Goal: Task Accomplishment & Management: Complete application form

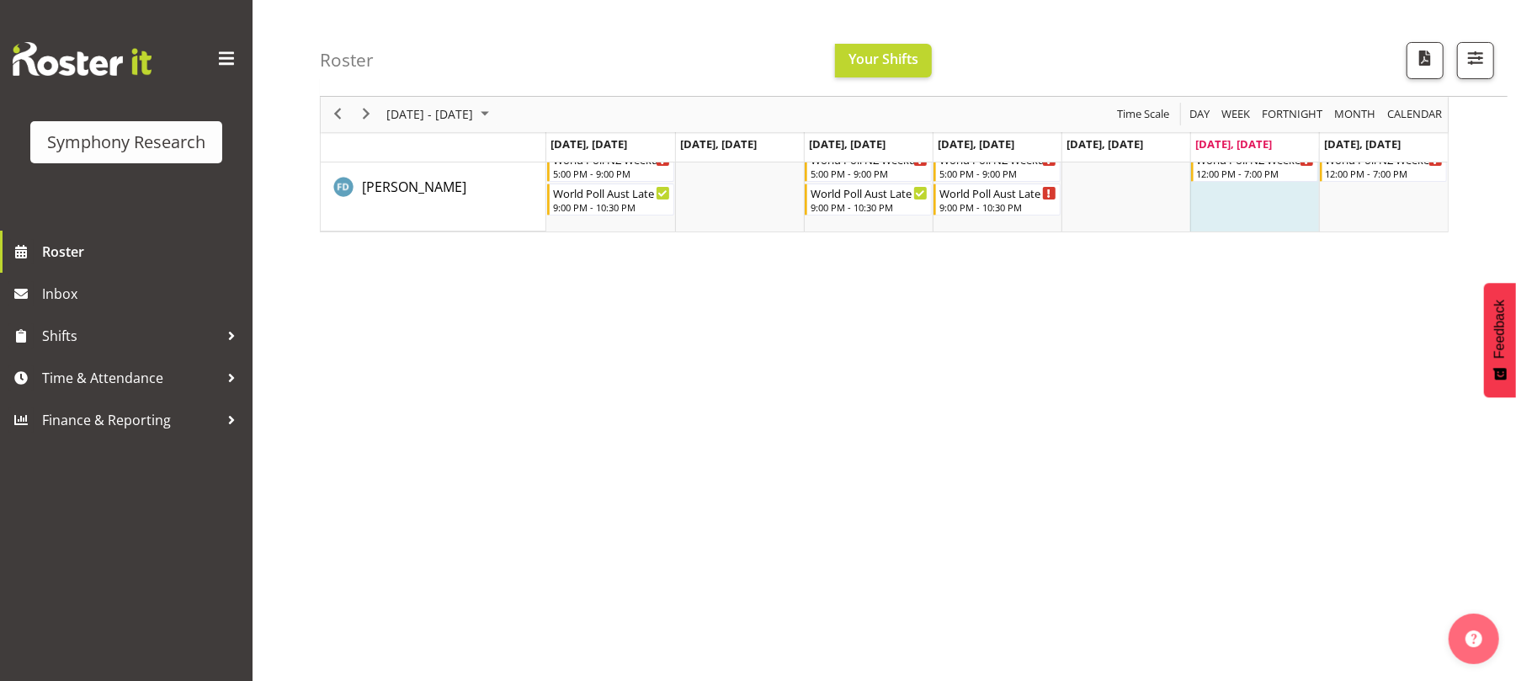
scroll to position [148, 0]
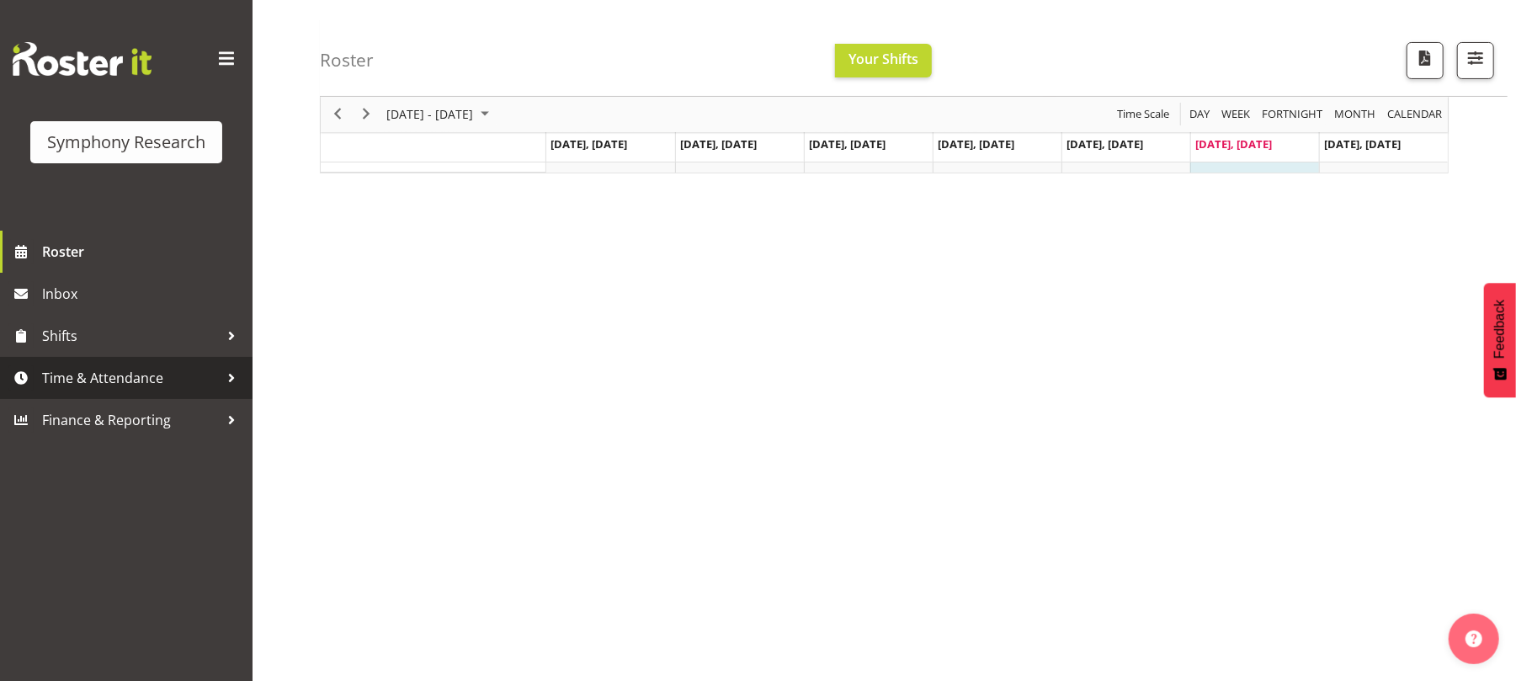
click at [180, 374] on span "Time & Attendance" at bounding box center [130, 377] width 177 height 25
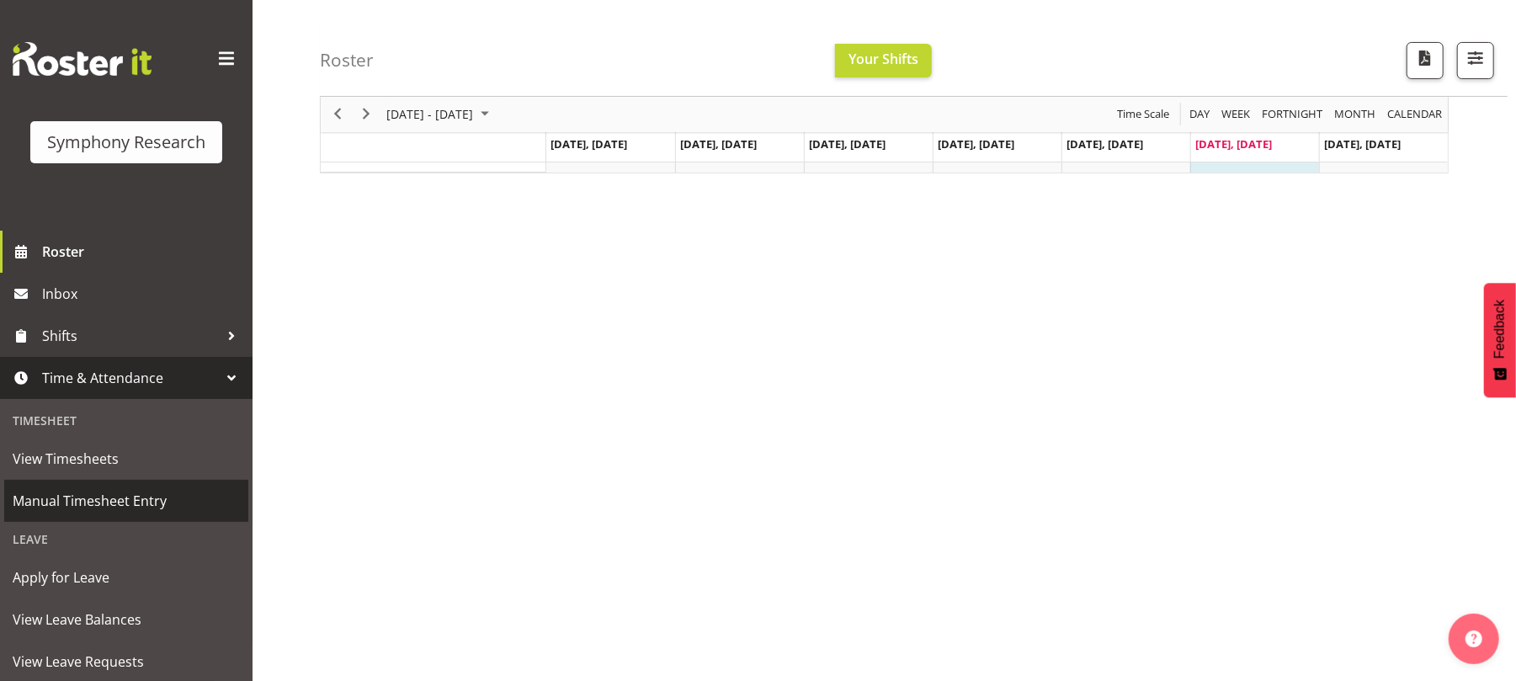
click at [165, 496] on span "Manual Timesheet Entry" at bounding box center [126, 500] width 227 height 25
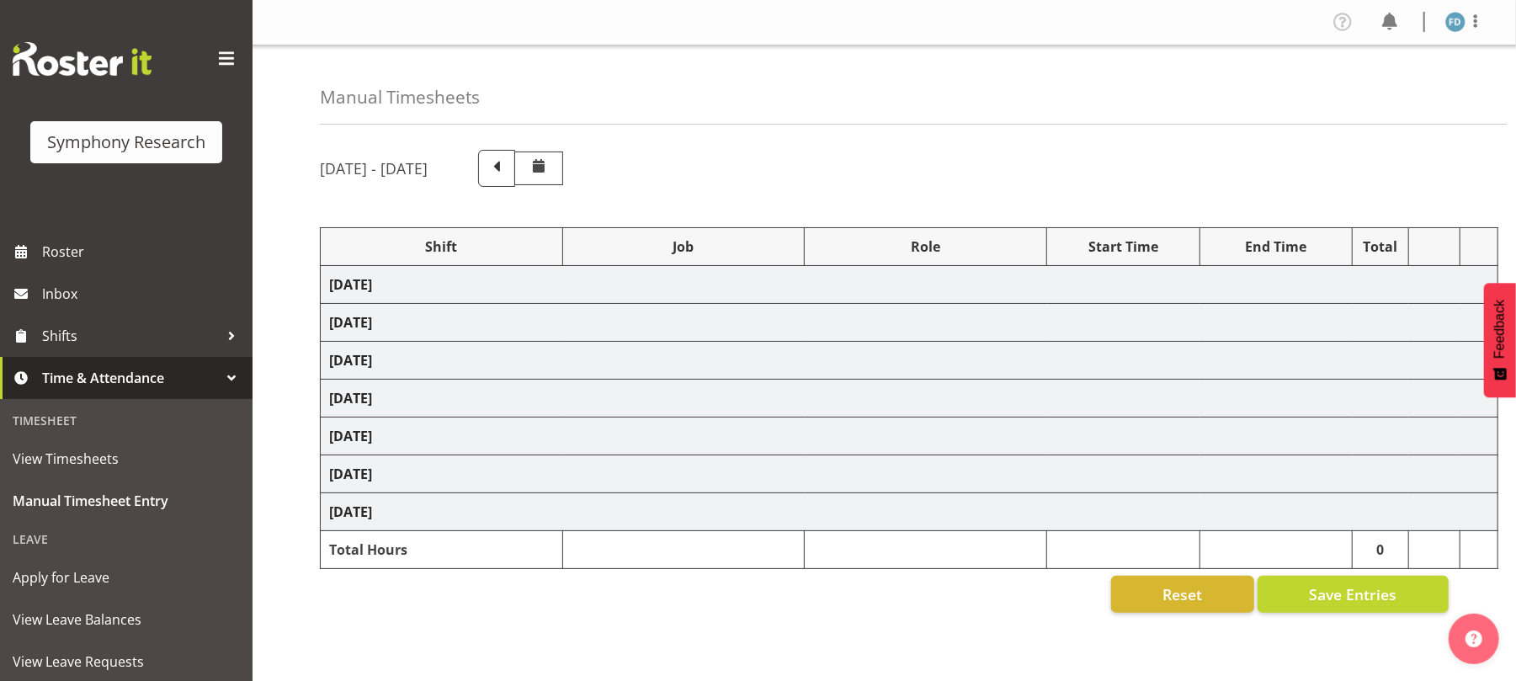
select select "56692"
select select "10499"
select select "47"
select select "56692"
select select "10499"
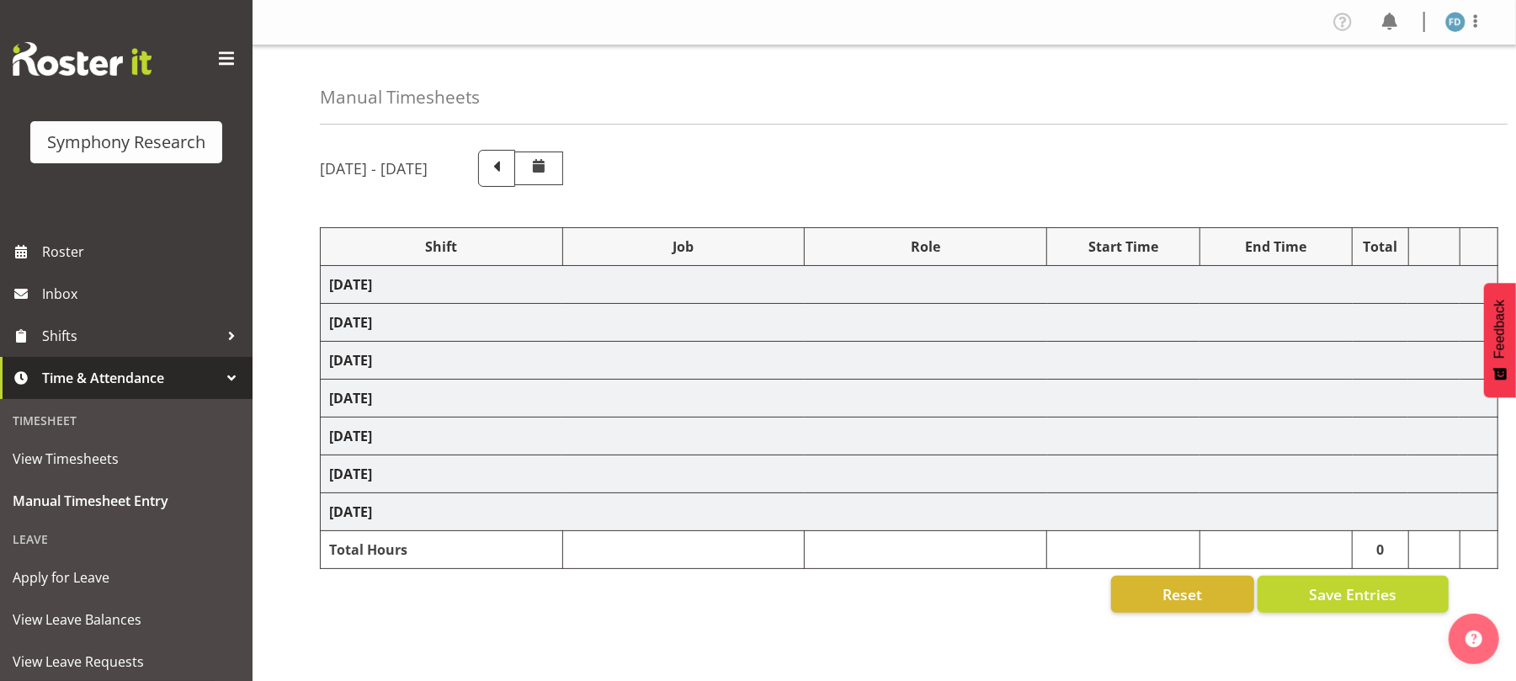
select select "47"
select select "56692"
select select "10499"
select select "47"
select select "56692"
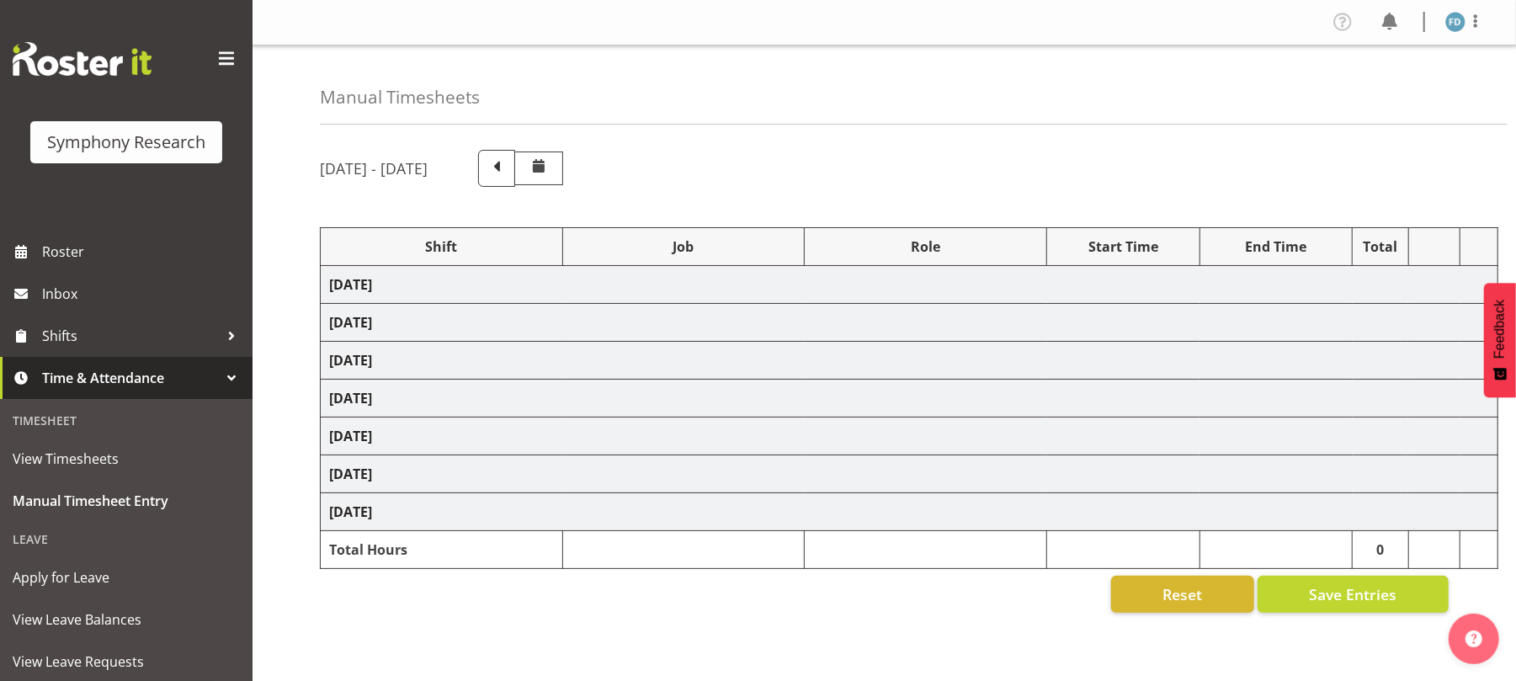
select select "10499"
select select "47"
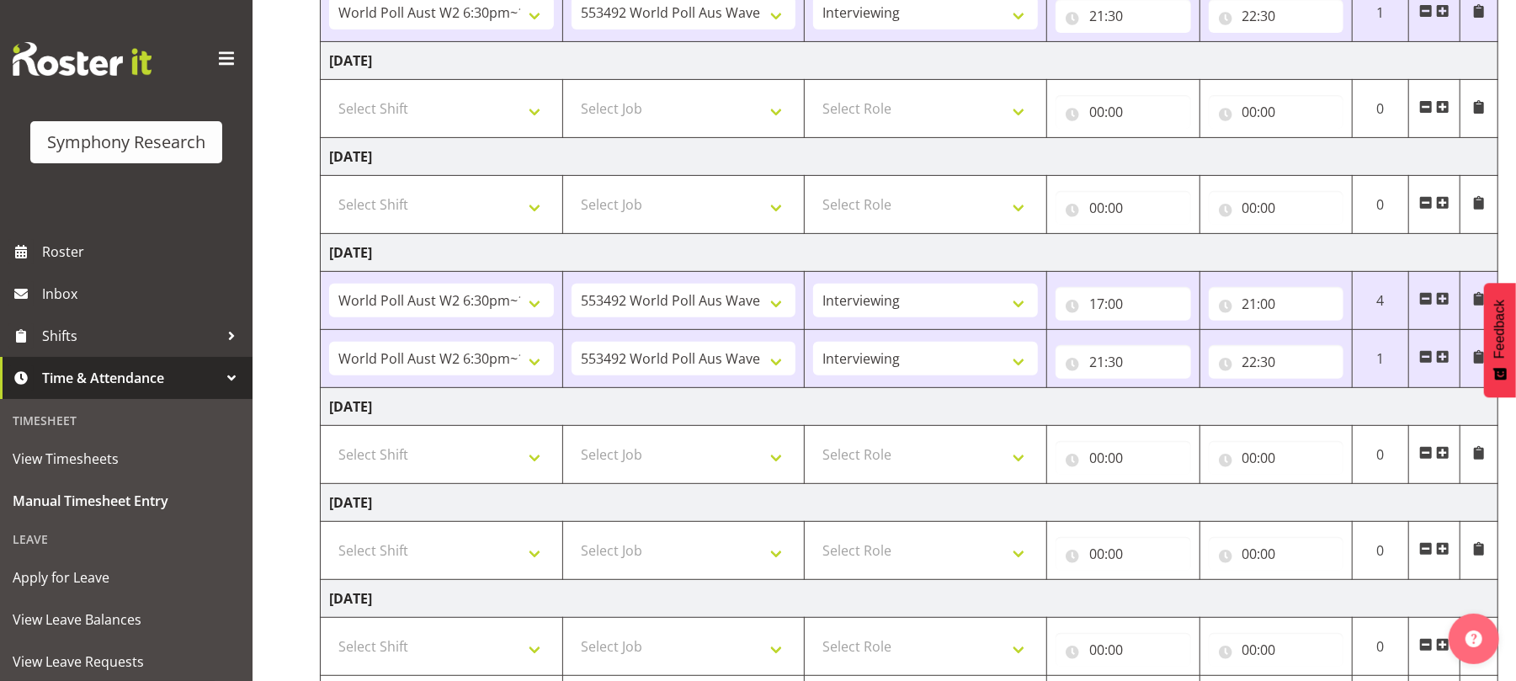
scroll to position [490, 0]
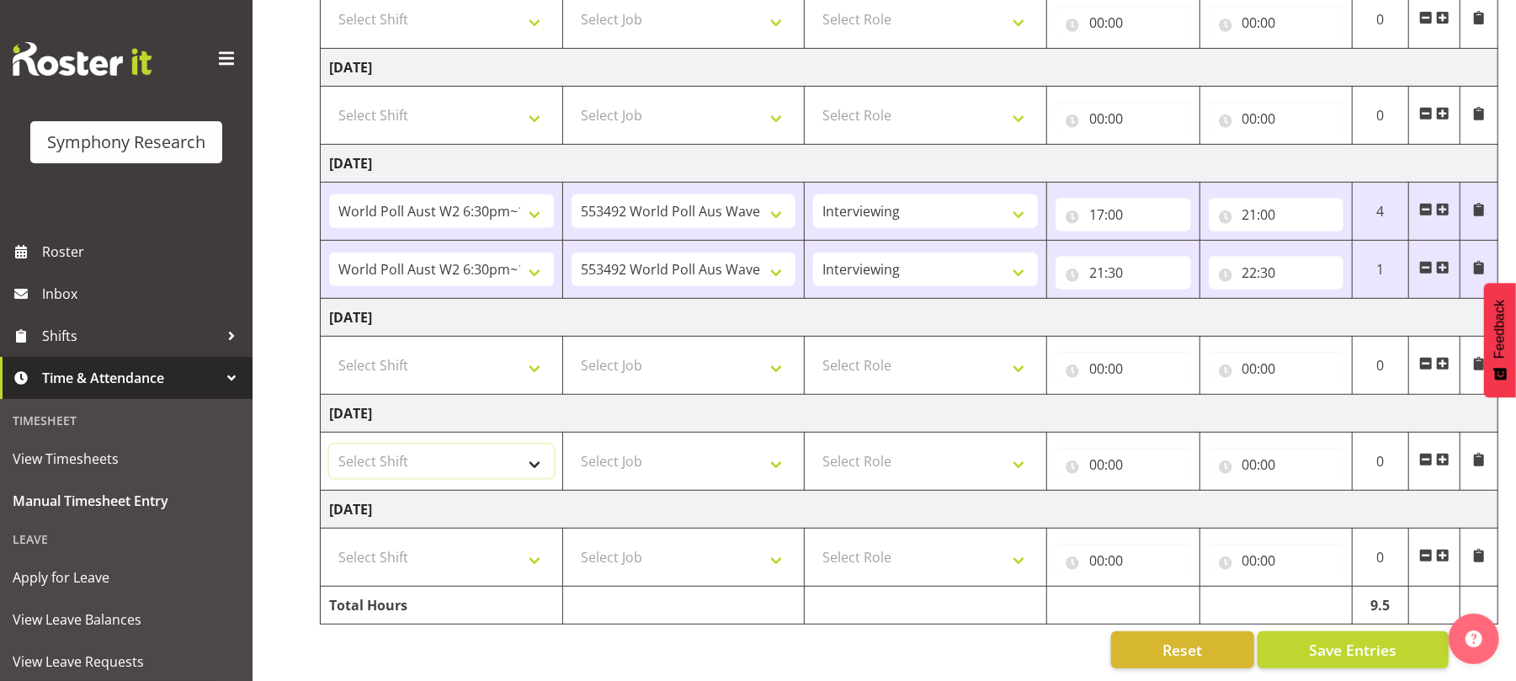
click at [539, 446] on select "Select Shift !!Weekend Residential (Roster IT Shift Label) *Business 9/10am ~ 4…" at bounding box center [441, 461] width 225 height 34
select select "11547"
click at [329, 444] on select "Select Shift !!Weekend Residential (Roster IT Shift Label) *Business 9/10am ~ 4…" at bounding box center [441, 461] width 225 height 34
click at [778, 446] on select "Select Job 550060 IF Admin 553492 World Poll Aus Wave 2 Main 2025 553493 World …" at bounding box center [683, 461] width 225 height 34
select select "10499"
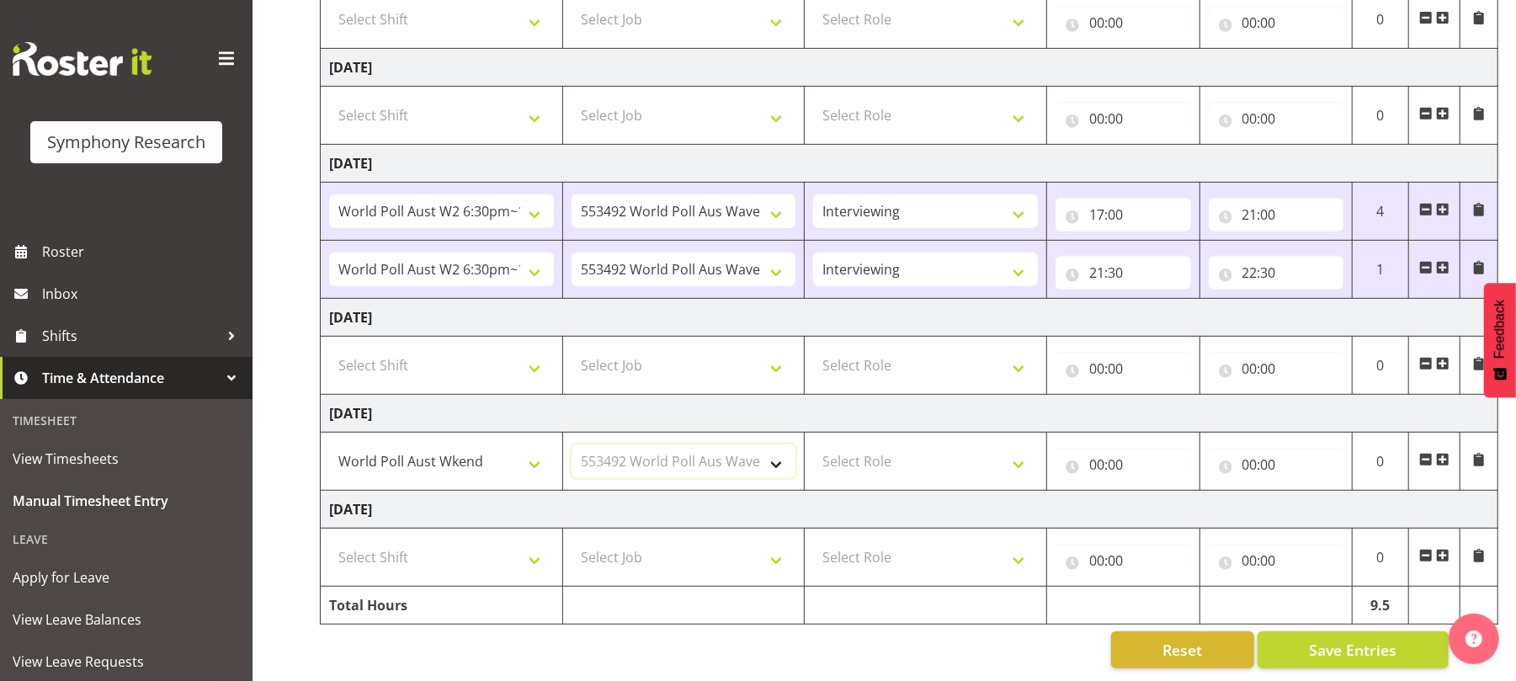
click at [571, 444] on select "Select Job 550060 IF Admin 553492 World Poll Aus Wave 2 Main 2025 553493 World …" at bounding box center [683, 461] width 225 height 34
click at [1017, 448] on select "Select Role Briefing Interviewing" at bounding box center [925, 461] width 225 height 34
select select "47"
click at [813, 444] on select "Select Role Briefing Interviewing" at bounding box center [925, 461] width 225 height 34
click at [1091, 448] on input "00:00" at bounding box center [1123, 465] width 136 height 34
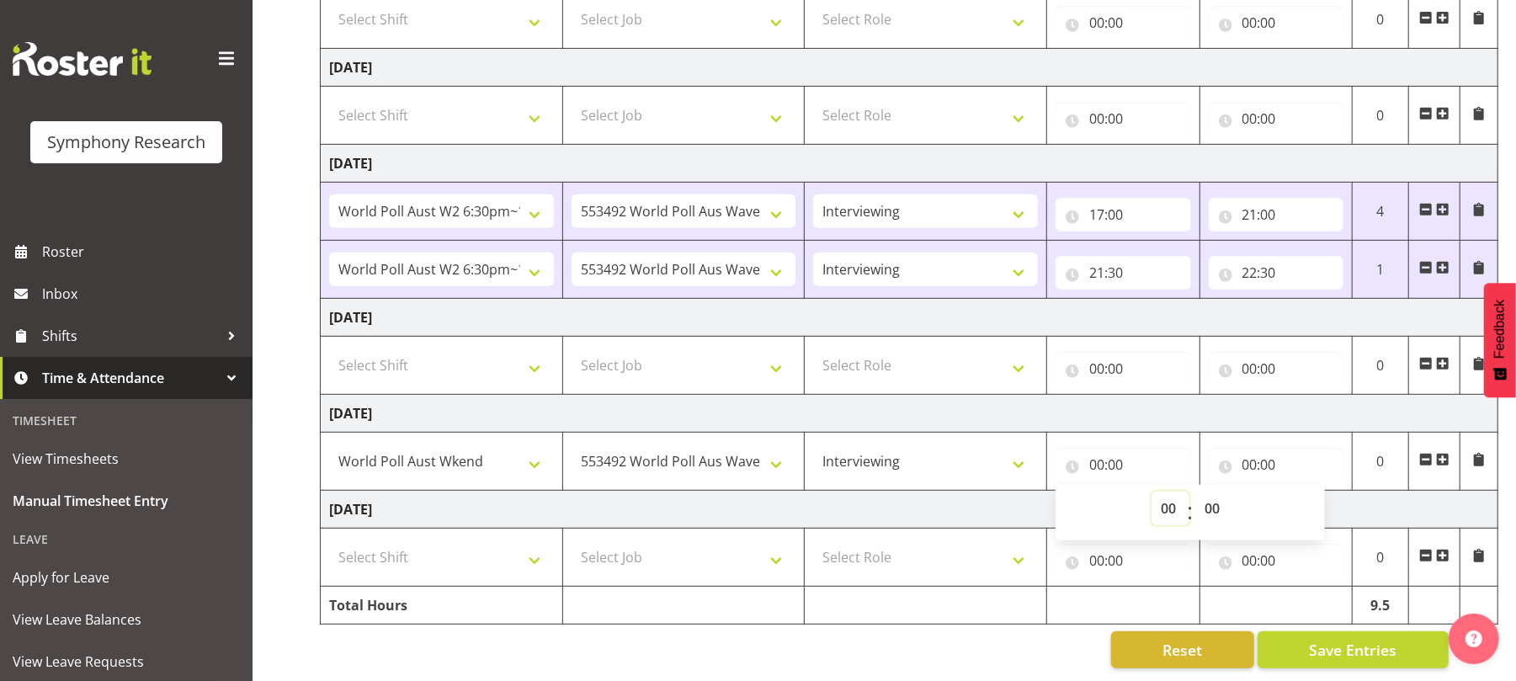
click at [1162, 492] on select "00 01 02 03 04 05 06 07 08 09 10 11 12 13 14 15 16 17 18 19 20 21 22 23" at bounding box center [1170, 509] width 38 height 34
select select "13"
click at [1151, 492] on select "00 01 02 03 04 05 06 07 08 09 10 11 12 13 14 15 16 17 18 19 20 21 22 23" at bounding box center [1170, 509] width 38 height 34
type input "13:00"
click at [1209, 492] on select "00 01 02 03 04 05 06 07 08 09 10 11 12 13 14 15 16 17 18 19 20 21 22 23 24 25 2…" at bounding box center [1214, 509] width 38 height 34
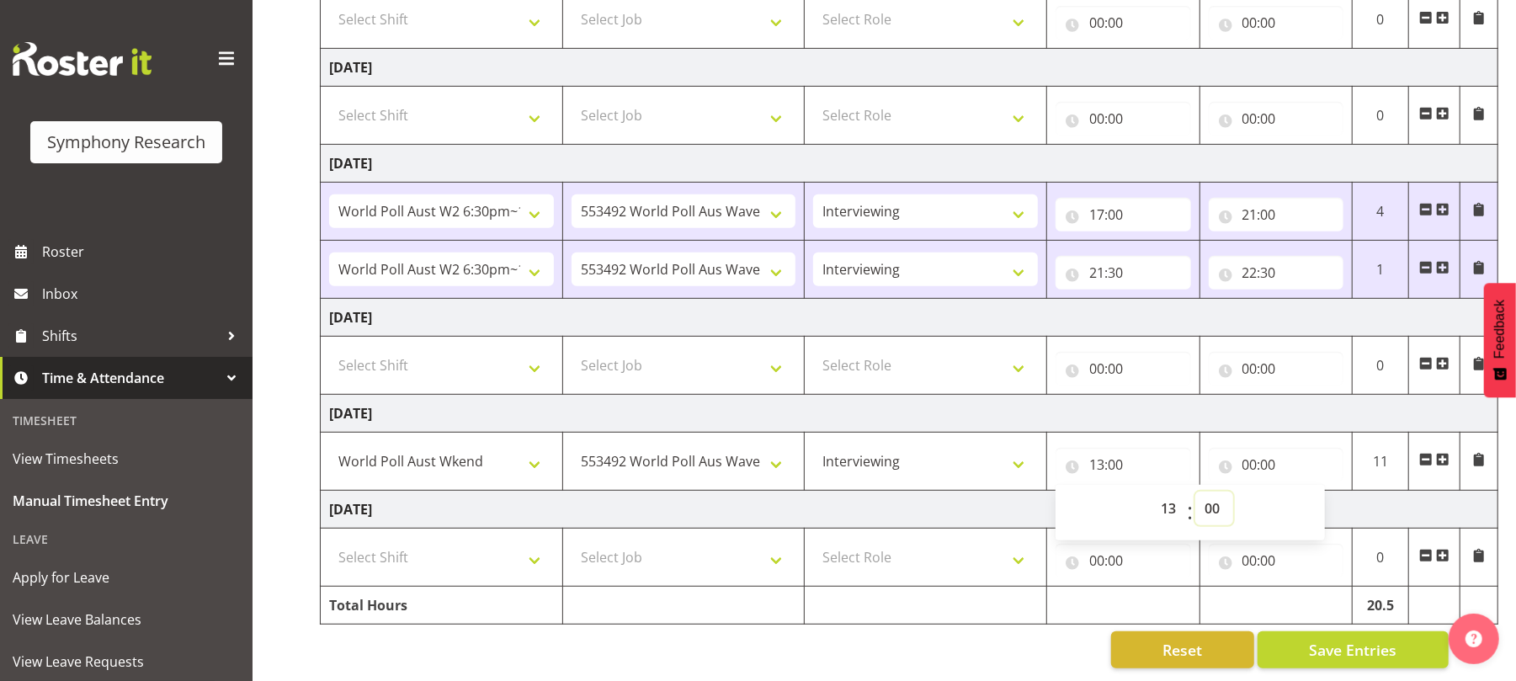
select select "30"
click at [1195, 492] on select "00 01 02 03 04 05 06 07 08 09 10 11 12 13 14 15 16 17 18 19 20 21 22 23 24 25 2…" at bounding box center [1214, 509] width 38 height 34
type input "13:30"
click at [1249, 456] on input "00:00" at bounding box center [1277, 465] width 136 height 34
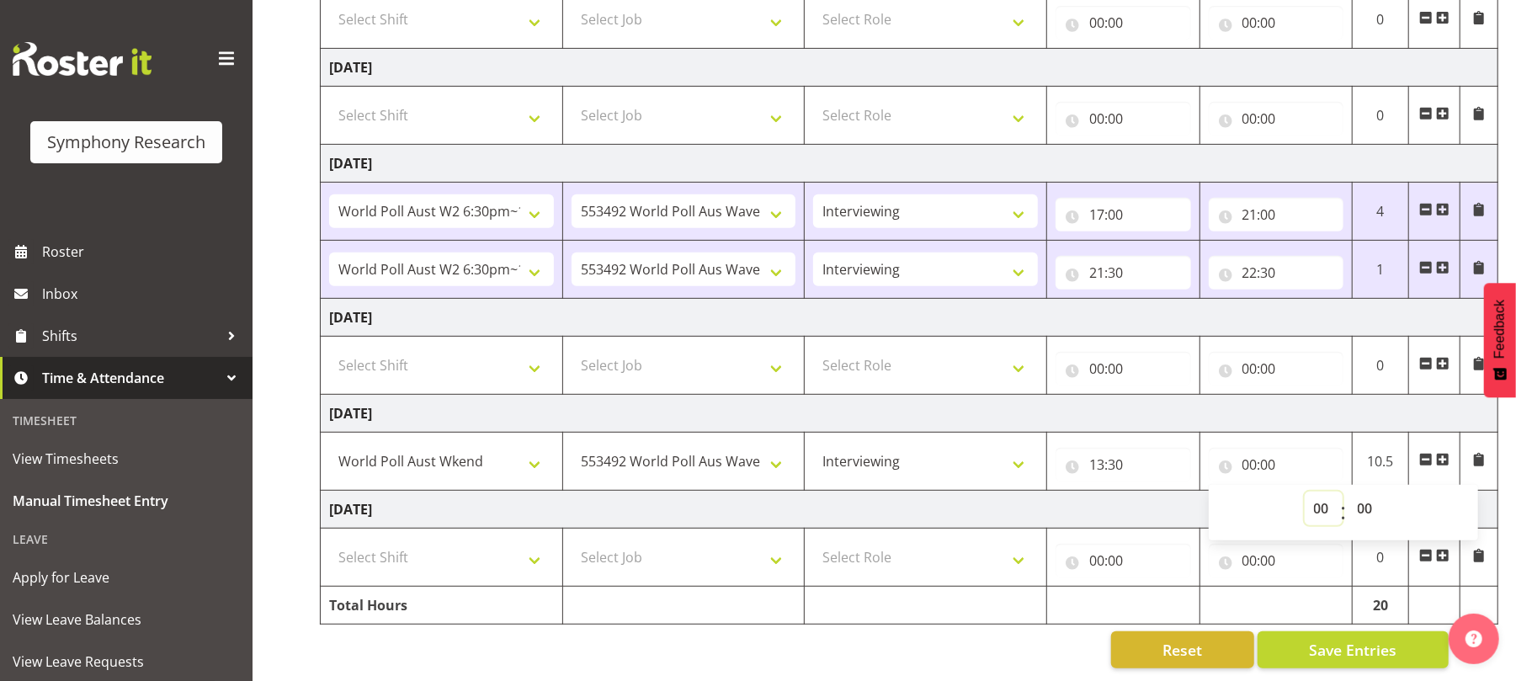
click at [1311, 492] on select "00 01 02 03 04 05 06 07 08 09 10 11 12 13 14 15 16 17 18 19 20 21 22 23" at bounding box center [1324, 509] width 38 height 34
select select "17"
click at [1305, 492] on select "00 01 02 03 04 05 06 07 08 09 10 11 12 13 14 15 16 17 18 19 20 21 22 23" at bounding box center [1324, 509] width 38 height 34
type input "17:00"
click at [1368, 497] on select "00 01 02 03 04 05 06 07 08 09 10 11 12 13 14 15 16 17 18 19 20 21 22 23 24 25 2…" at bounding box center [1367, 509] width 38 height 34
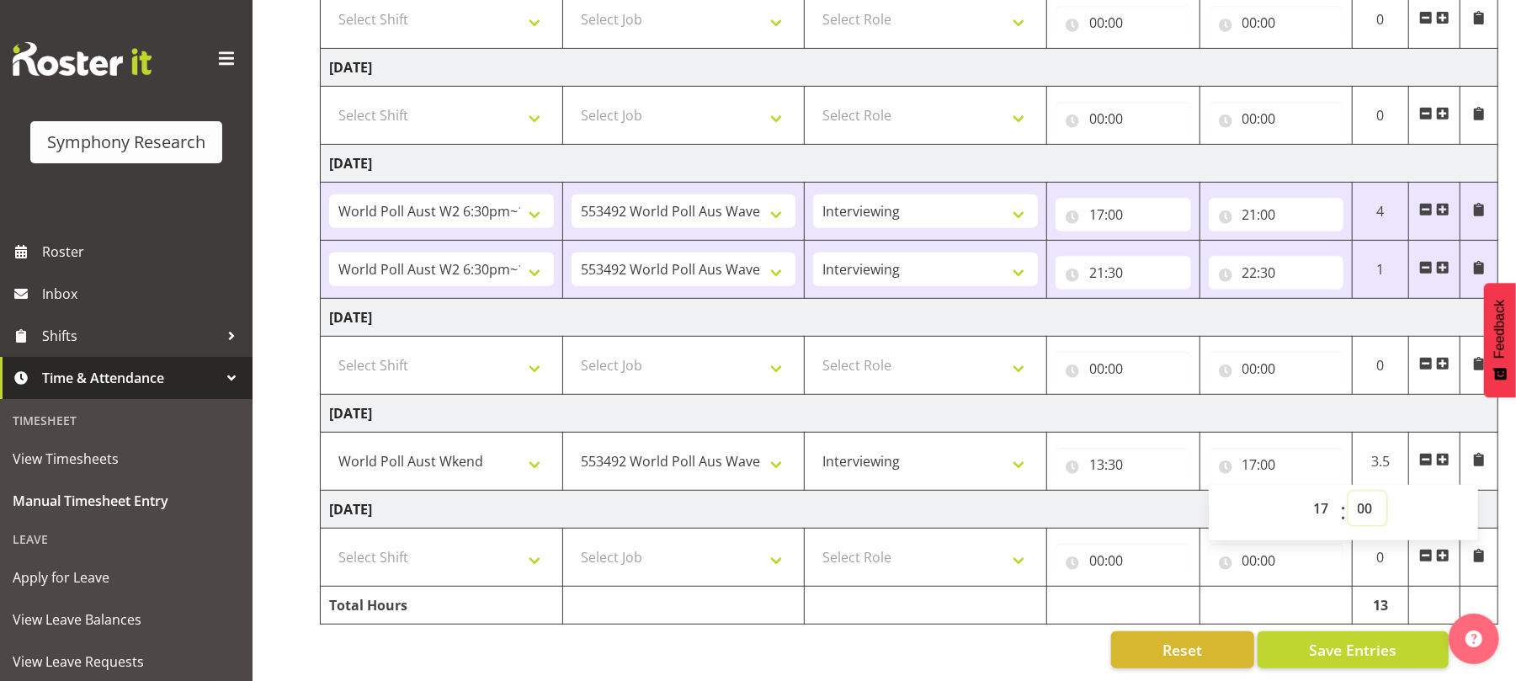
select select "15"
click at [1348, 492] on select "00 01 02 03 04 05 06 07 08 09 10 11 12 13 14 15 16 17 18 19 20 21 22 23 24 25 2…" at bounding box center [1367, 509] width 38 height 34
type input "17:15"
click at [1351, 639] on span "Save Entries" at bounding box center [1353, 650] width 88 height 22
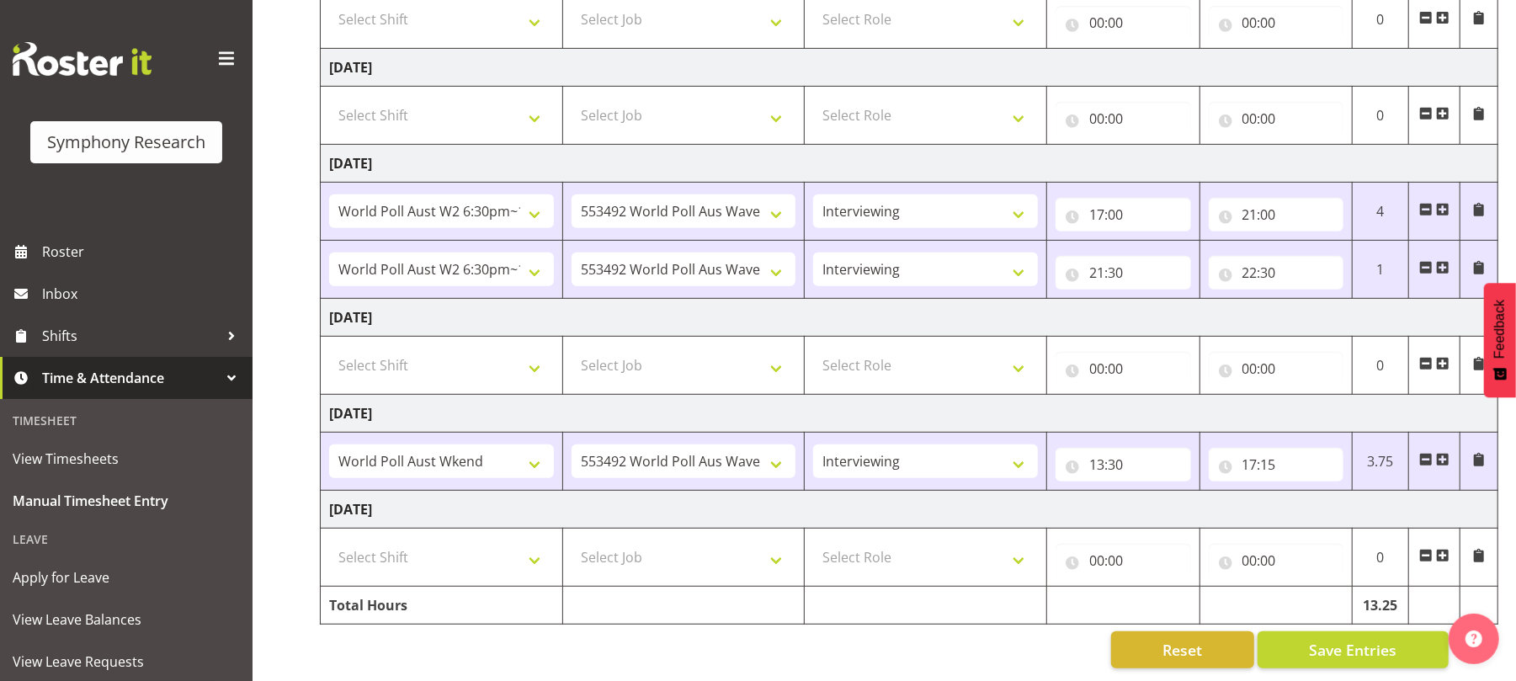
click at [1444, 453] on span at bounding box center [1442, 459] width 13 height 13
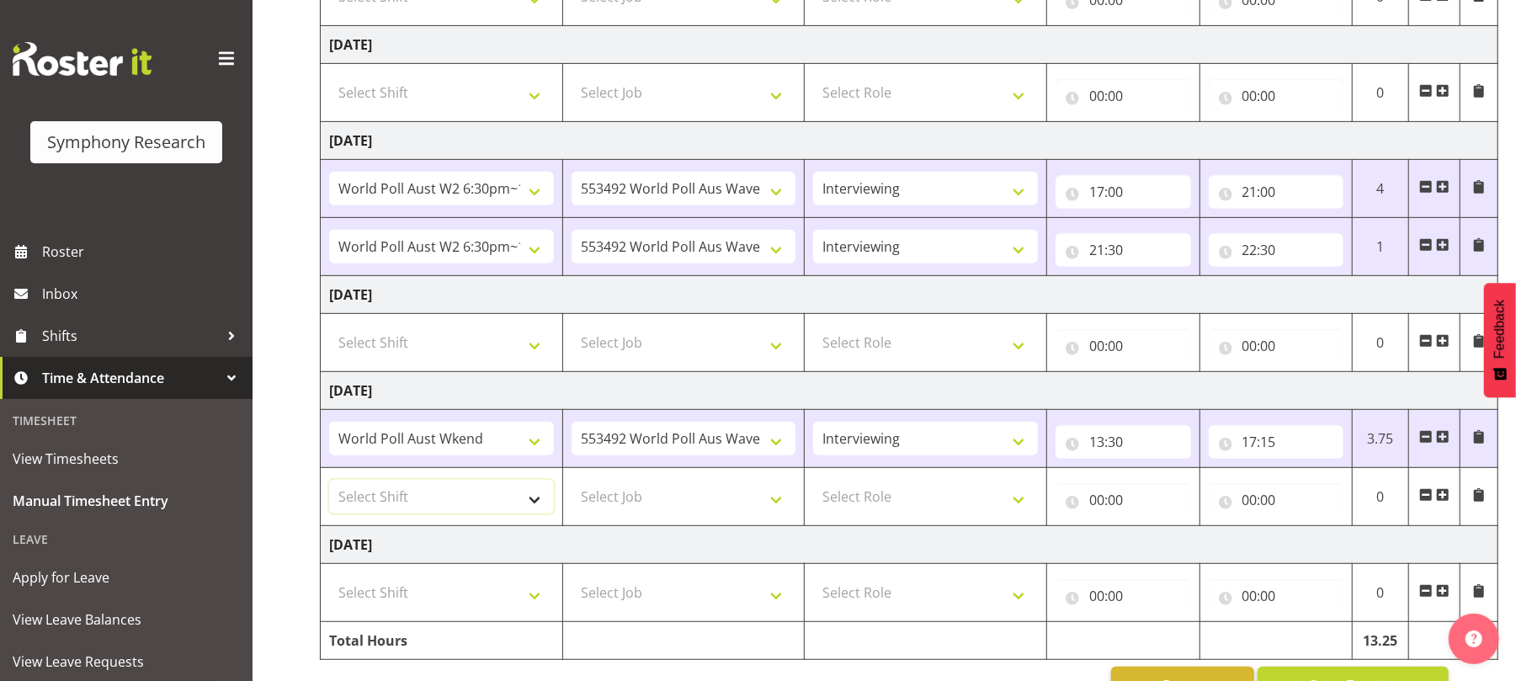
click at [537, 506] on select "Select Shift !!Weekend Residential (Roster IT Shift Label) *Business 9/10am ~ 4…" at bounding box center [441, 497] width 225 height 34
select select "11547"
click at [329, 485] on select "Select Shift !!Weekend Residential (Roster IT Shift Label) *Business 9/10am ~ 4…" at bounding box center [441, 497] width 225 height 34
click at [786, 513] on select "Select Job 550060 IF Admin 553492 World Poll Aus Wave 2 Main 2025 553493 World …" at bounding box center [683, 497] width 225 height 34
select select "10499"
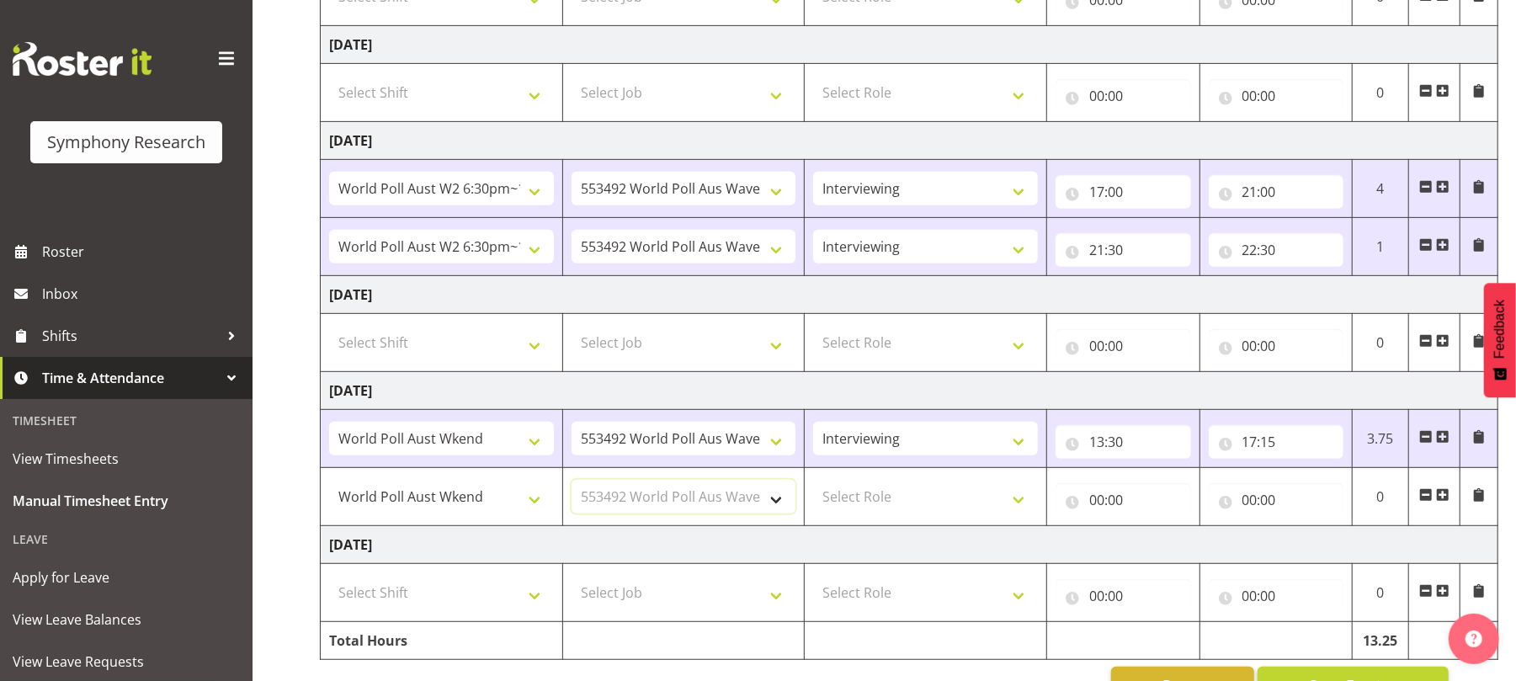
click at [571, 485] on select "Select Job 550060 IF Admin 553492 World Poll Aus Wave 2 Main 2025 553493 World …" at bounding box center [683, 497] width 225 height 34
click at [1018, 510] on select "Select Role Briefing Interviewing" at bounding box center [925, 497] width 225 height 34
select select "47"
click at [813, 485] on select "Select Role Briefing Interviewing" at bounding box center [925, 497] width 225 height 34
click at [1103, 507] on input "00:00" at bounding box center [1123, 500] width 136 height 34
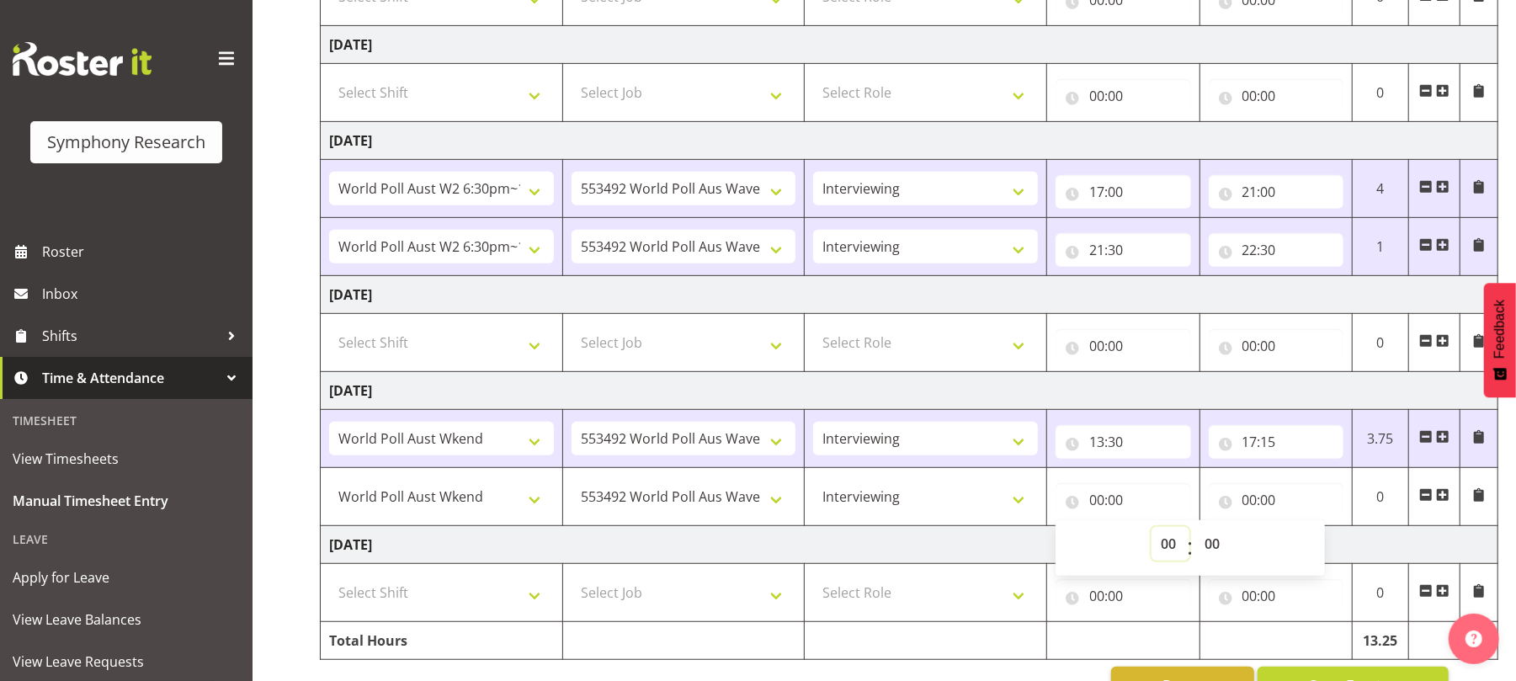
click at [1162, 550] on select "00 01 02 03 04 05 06 07 08 09 10 11 12 13 14 15 16 17 18 19 20 21 22 23" at bounding box center [1170, 544] width 38 height 34
select select "17"
click at [1151, 532] on select "00 01 02 03 04 05 06 07 08 09 10 11 12 13 14 15 16 17 18 19 20 21 22 23" at bounding box center [1170, 544] width 38 height 34
type input "17:00"
click at [1205, 555] on select "00 01 02 03 04 05 06 07 08 09 10 11 12 13 14 15 16 17 18 19 20 21 22 23 24 25 2…" at bounding box center [1214, 544] width 38 height 34
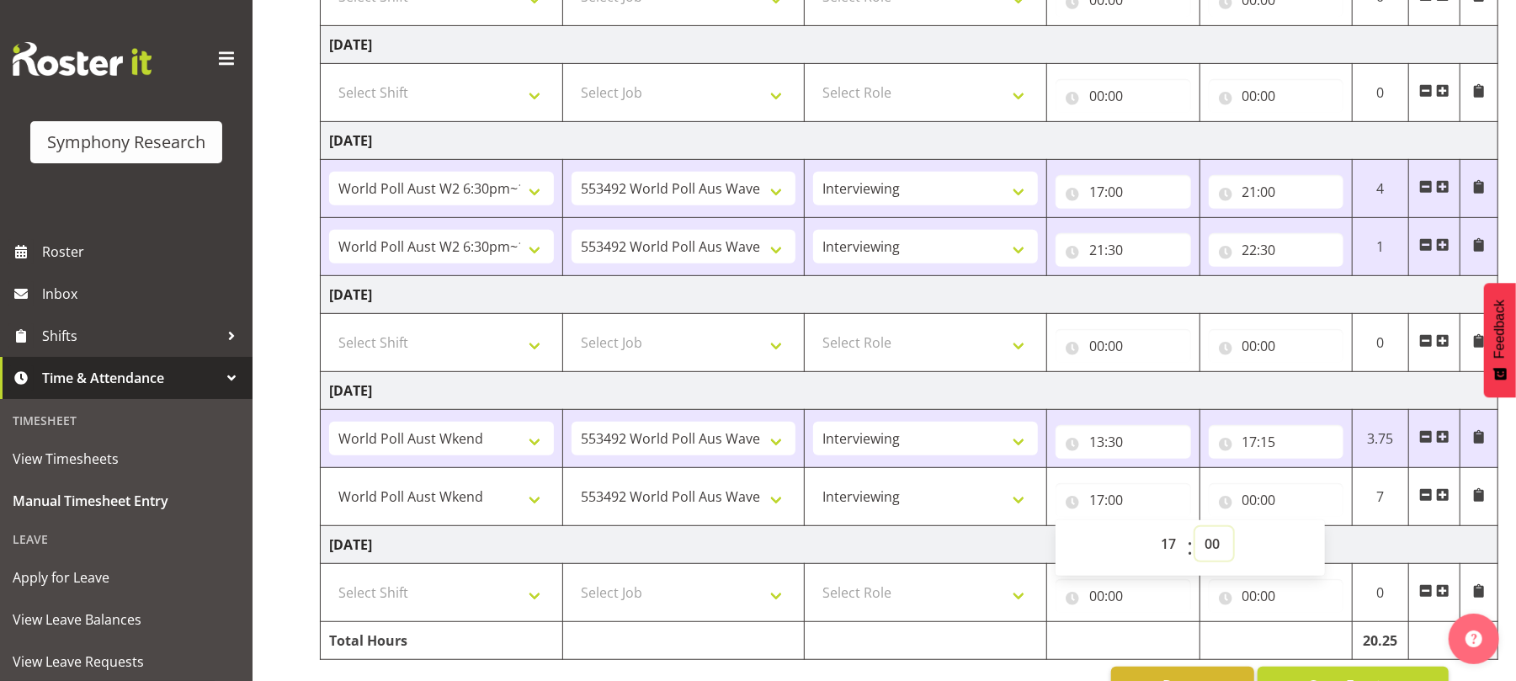
select select "45"
click at [1195, 532] on select "00 01 02 03 04 05 06 07 08 09 10 11 12 13 14 15 16 17 18 19 20 21 22 23 24 25 2…" at bounding box center [1214, 544] width 38 height 34
type input "17:45"
click at [1247, 500] on input "00:00" at bounding box center [1277, 500] width 136 height 34
click at [1326, 539] on select "00 01 02 03 04 05 06 07 08 09 10 11 12 13 14 15 16 17 18 19 20 21 22 23" at bounding box center [1324, 544] width 38 height 34
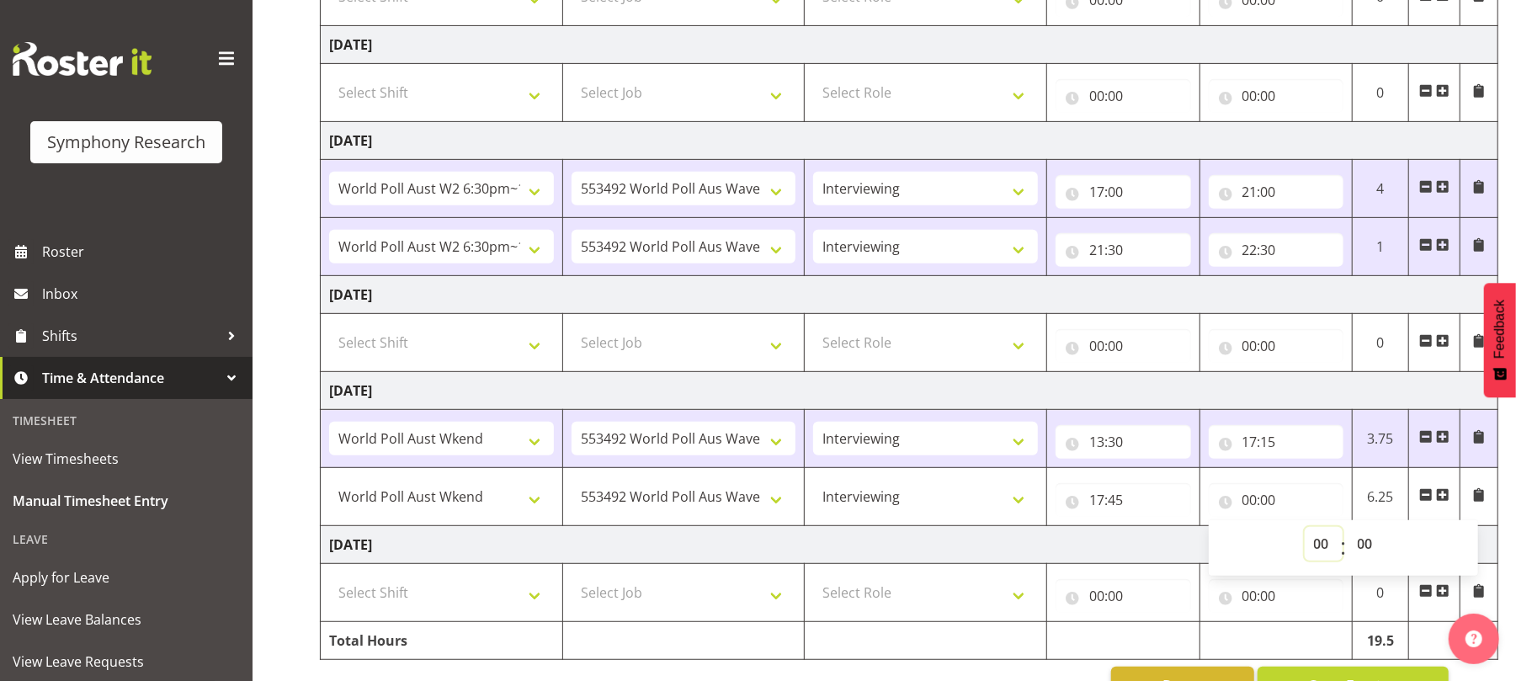
select select "19"
click at [1305, 532] on select "00 01 02 03 04 05 06 07 08 09 10 11 12 13 14 15 16 17 18 19 20 21 22 23" at bounding box center [1324, 544] width 38 height 34
type input "19:00"
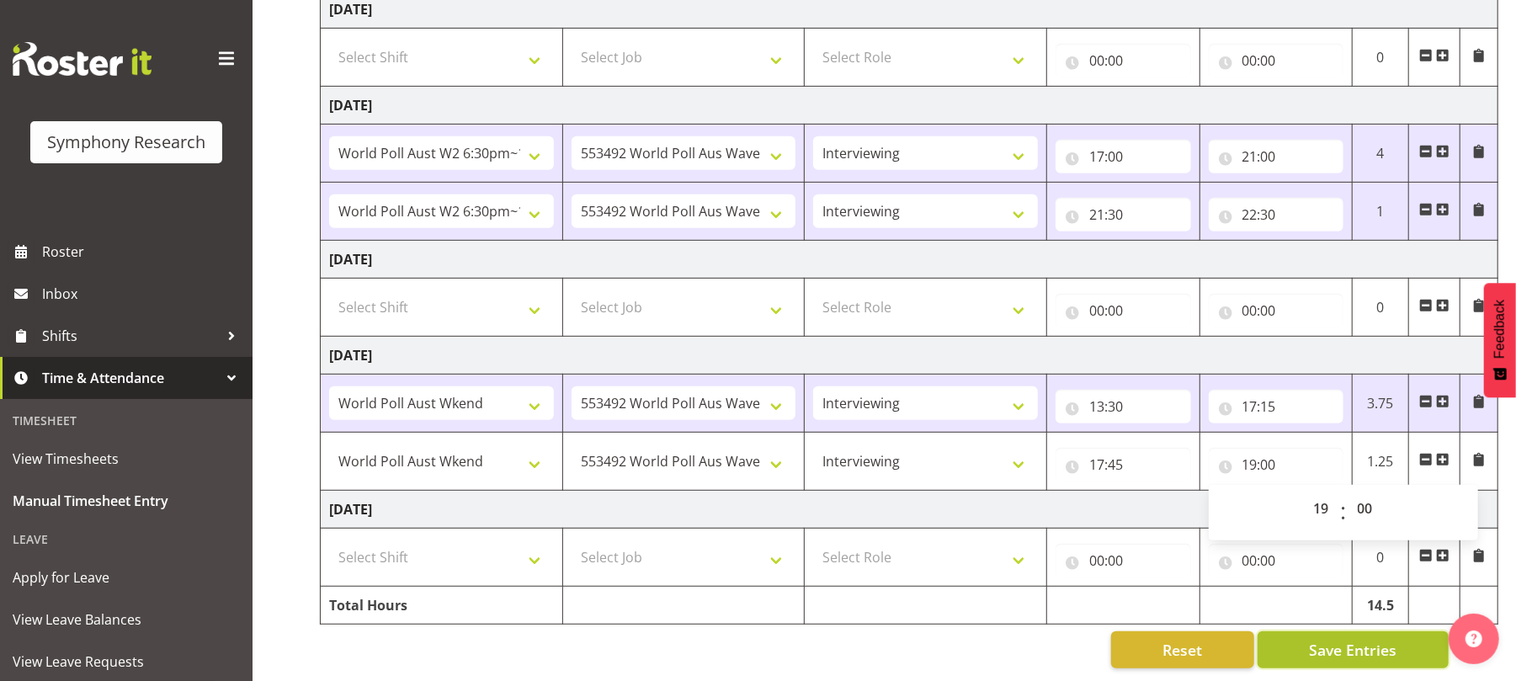
click at [1351, 639] on span "Save Entries" at bounding box center [1353, 650] width 88 height 22
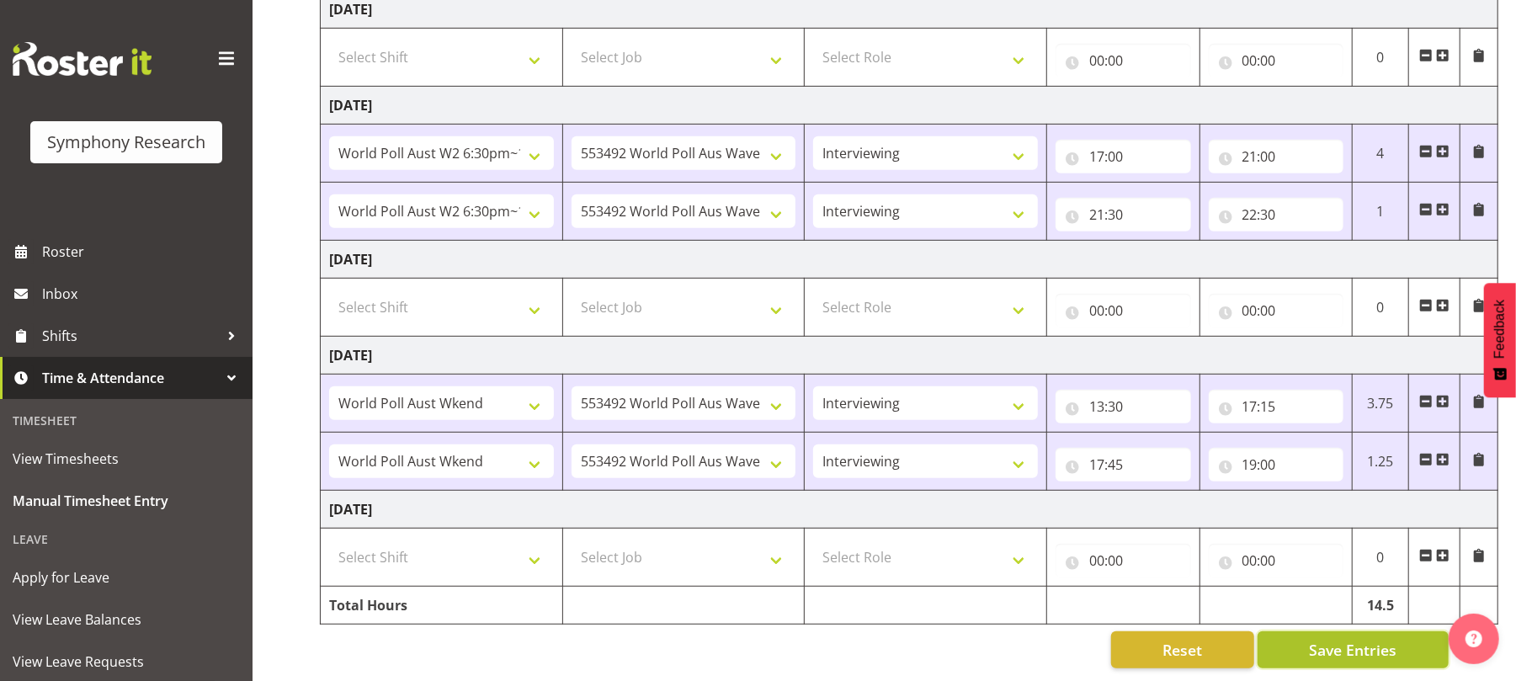
click at [1360, 639] on span "Save Entries" at bounding box center [1353, 650] width 88 height 22
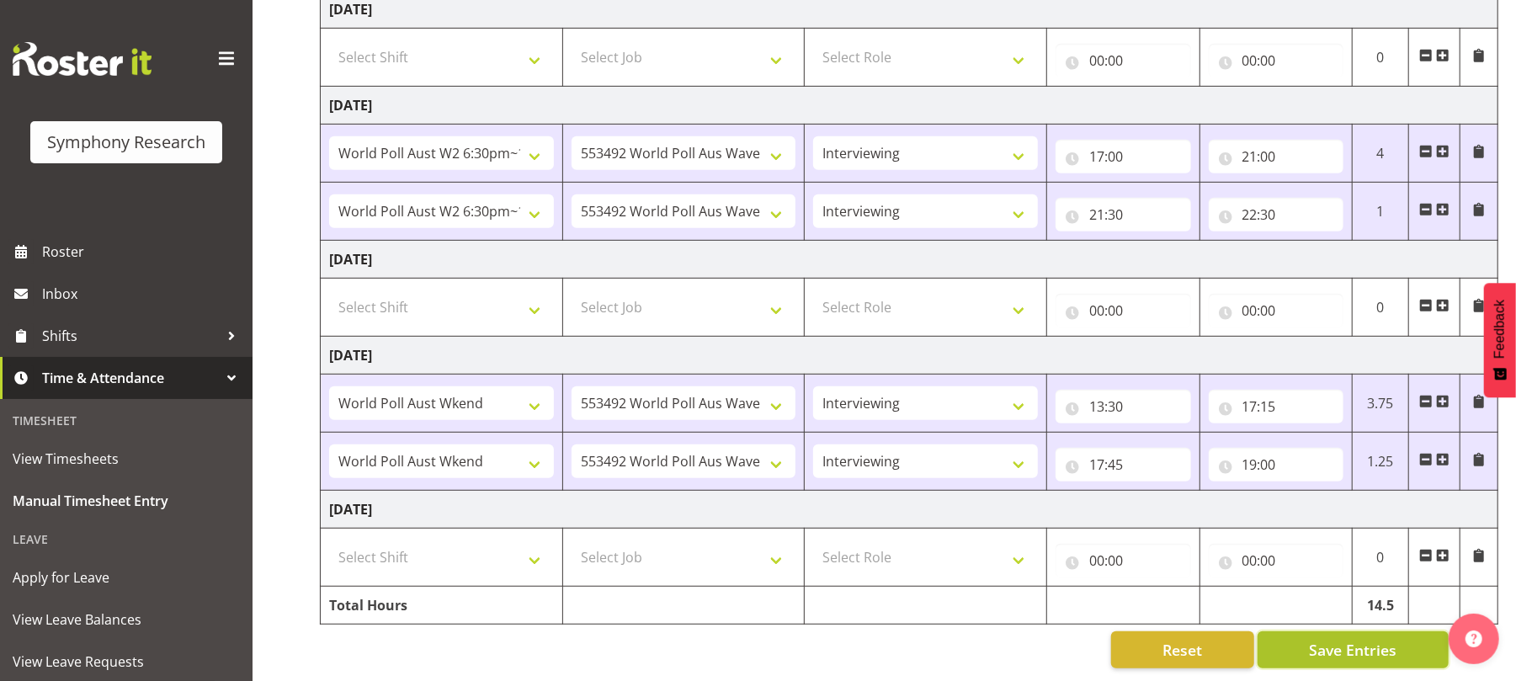
click at [1360, 639] on span "Save Entries" at bounding box center [1353, 650] width 88 height 22
click at [1352, 639] on span "Save Entries" at bounding box center [1353, 650] width 88 height 22
click at [1345, 639] on span "Save Entries" at bounding box center [1353, 650] width 88 height 22
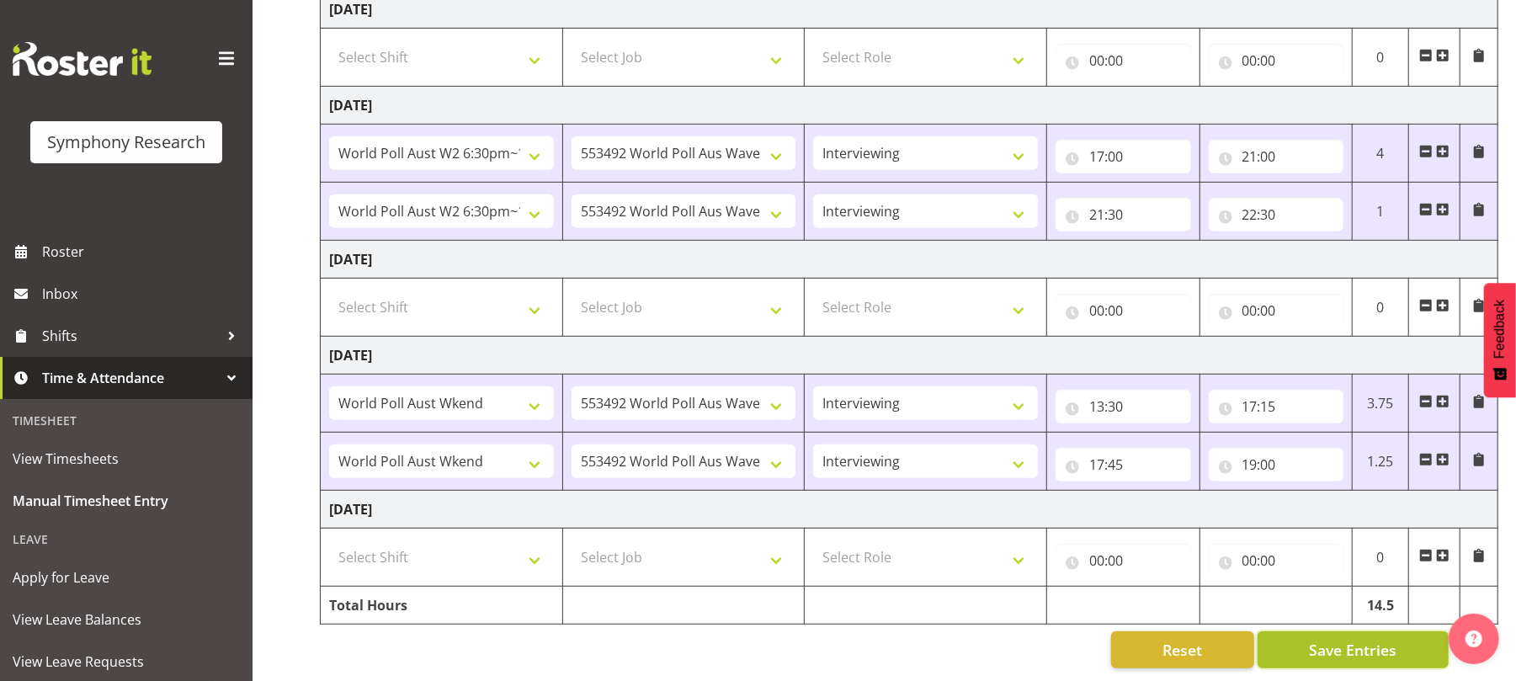
click at [1345, 639] on span "Save Entries" at bounding box center [1353, 650] width 88 height 22
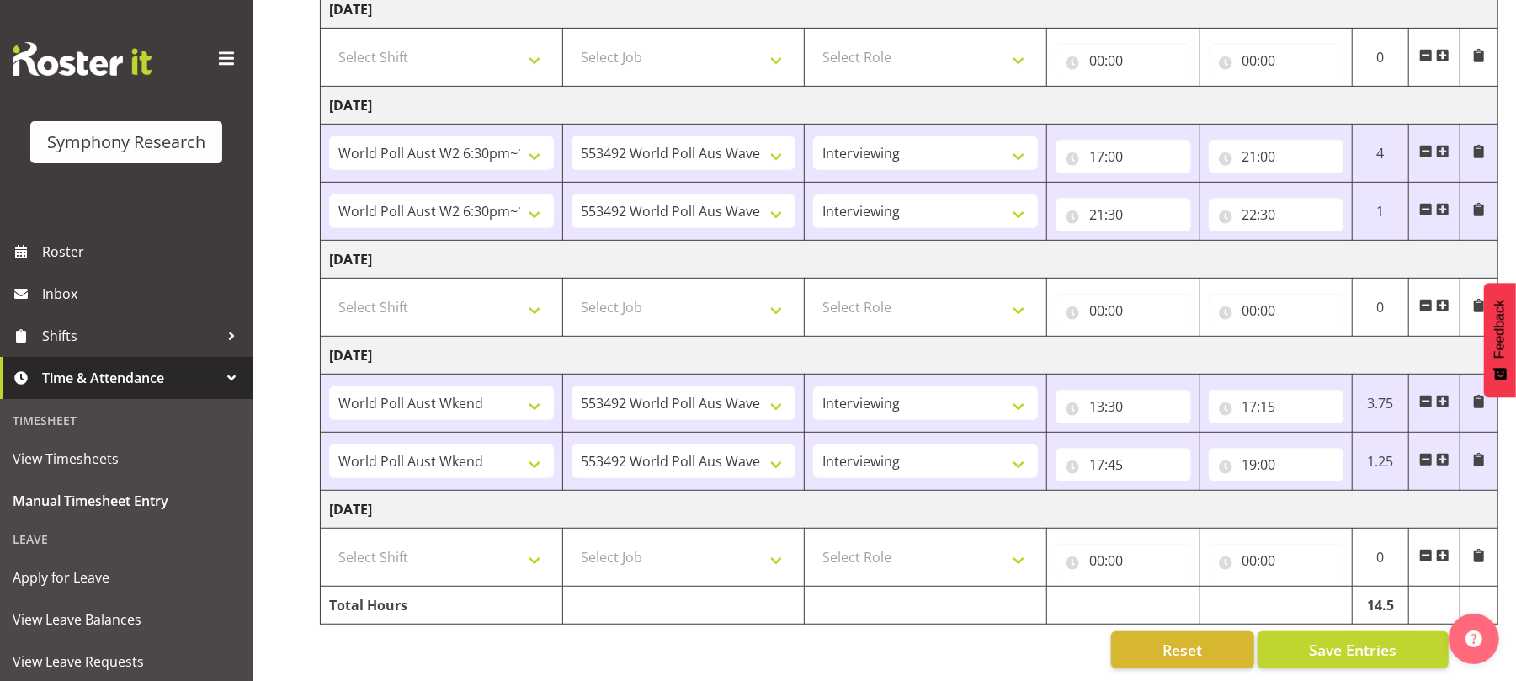
click at [1334, 654] on div "[DATE] - [DATE] Shift Job Role Start Time End Time Total [DATE] !!Weekend Resid…" at bounding box center [918, 146] width 1196 height 1069
click at [1330, 639] on span "Save Entries" at bounding box center [1353, 650] width 88 height 22
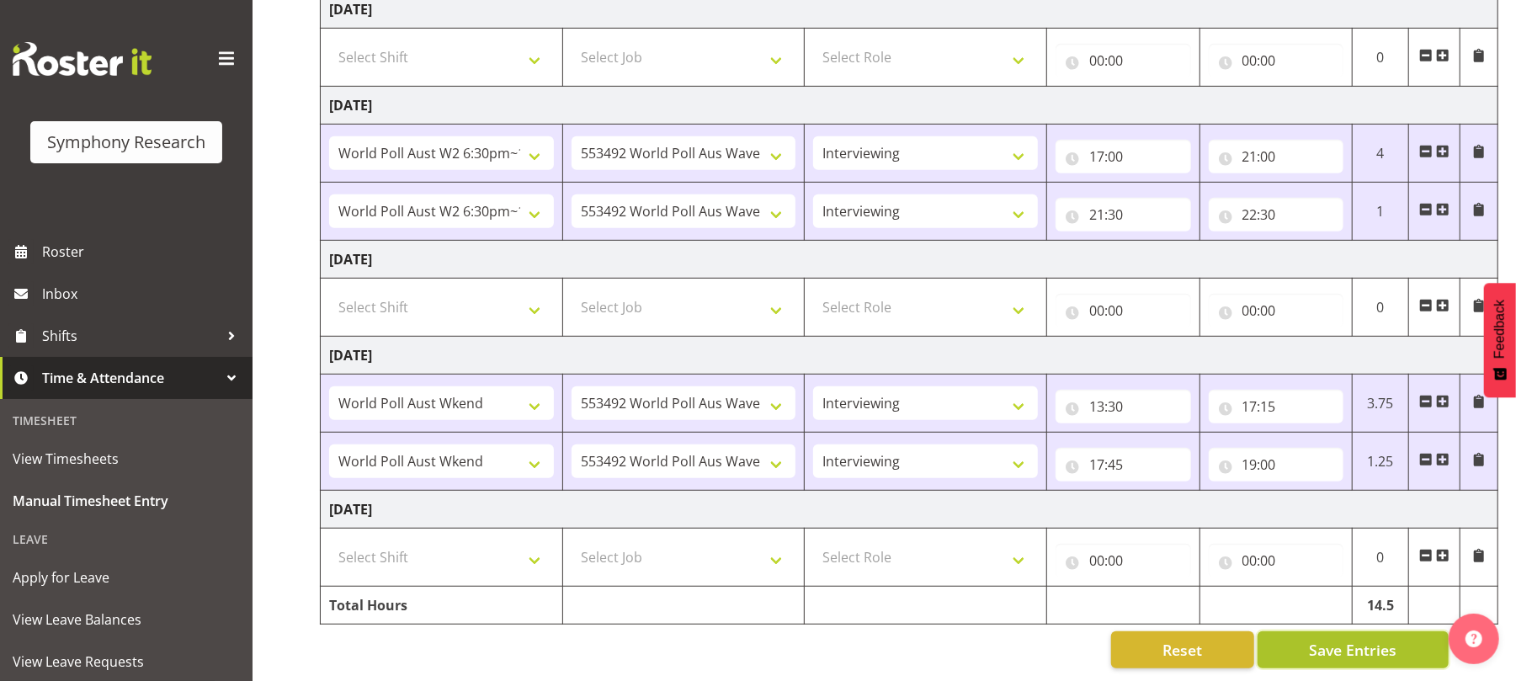
click at [1330, 639] on span "Save Entries" at bounding box center [1353, 650] width 88 height 22
click at [1335, 639] on span "Save Entries" at bounding box center [1353, 650] width 88 height 22
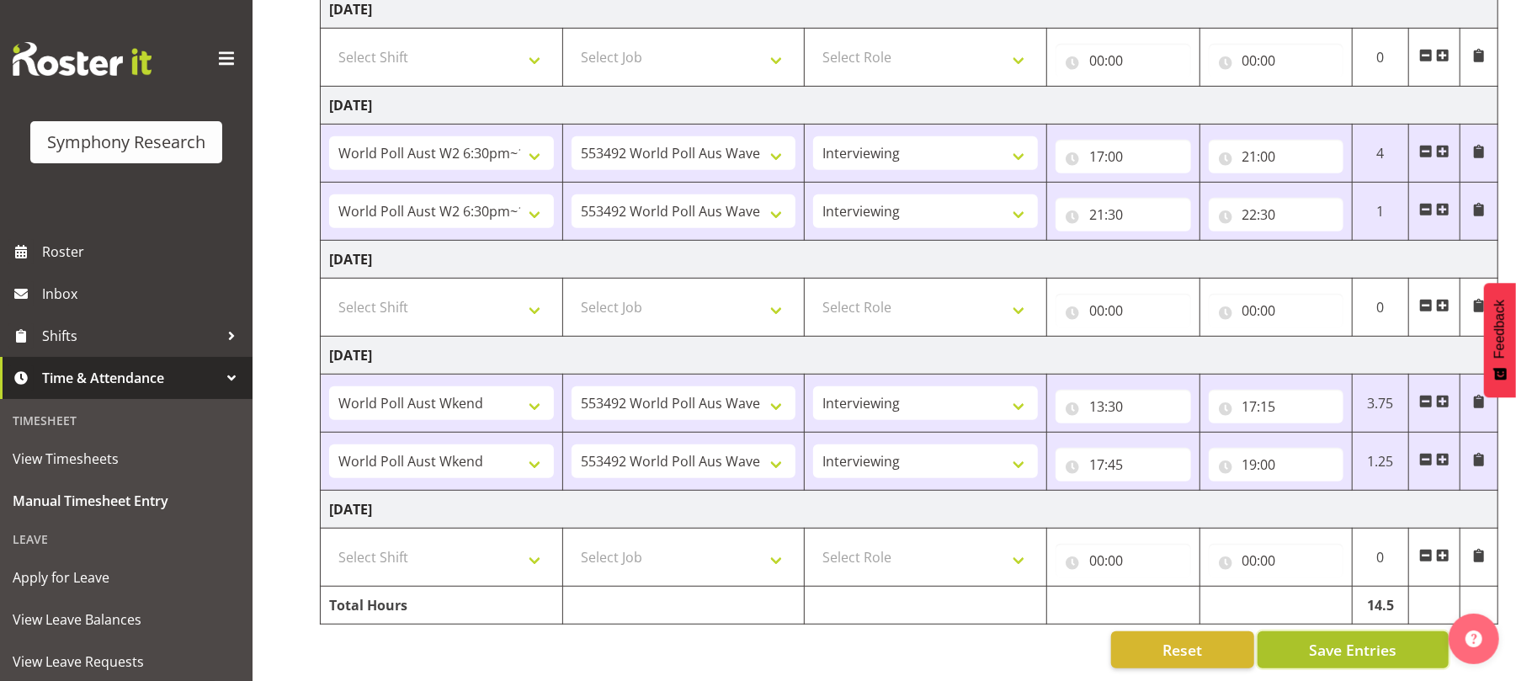
click at [1335, 639] on span "Save Entries" at bounding box center [1353, 650] width 88 height 22
click at [1352, 639] on span "Save Entries" at bounding box center [1353, 650] width 88 height 22
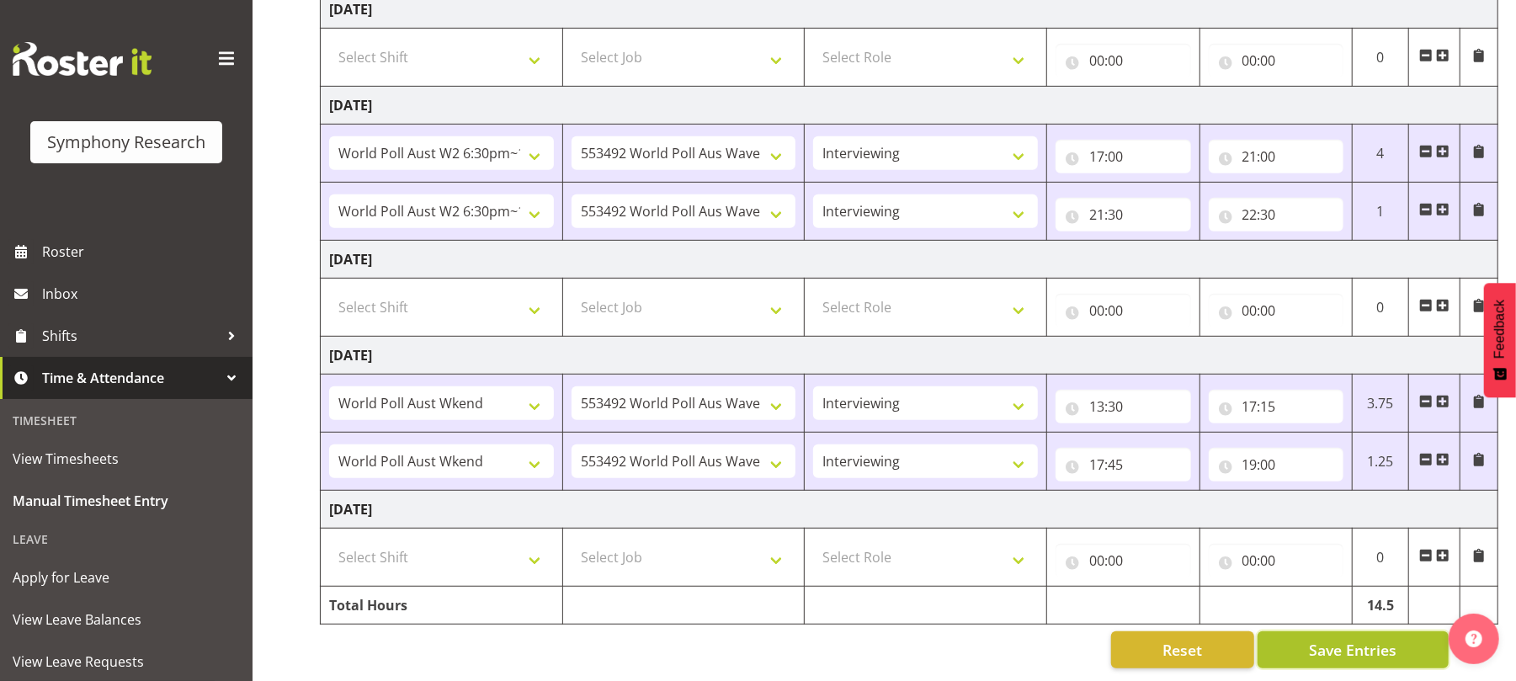
click at [1352, 639] on span "Save Entries" at bounding box center [1353, 650] width 88 height 22
click at [1351, 639] on span "Save Entries" at bounding box center [1353, 650] width 88 height 22
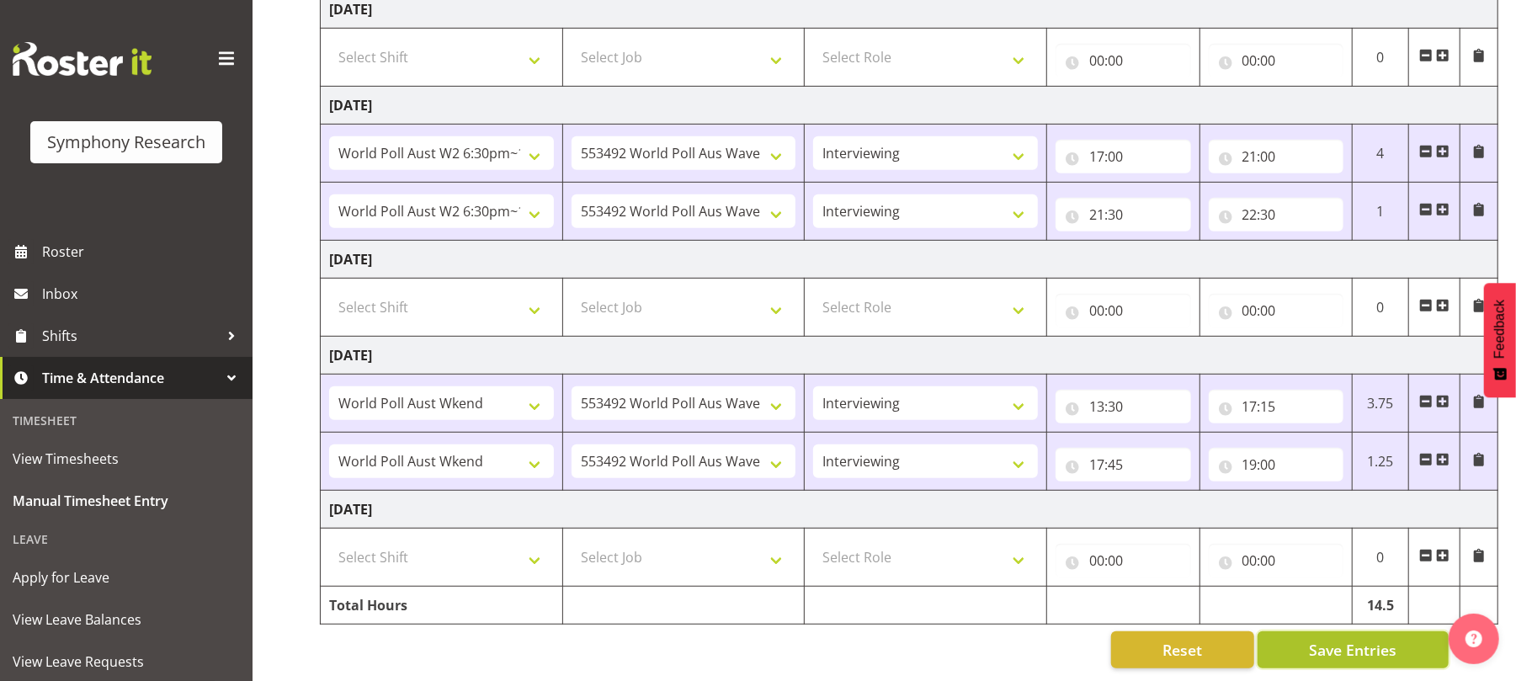
click at [1351, 639] on span "Save Entries" at bounding box center [1353, 650] width 88 height 22
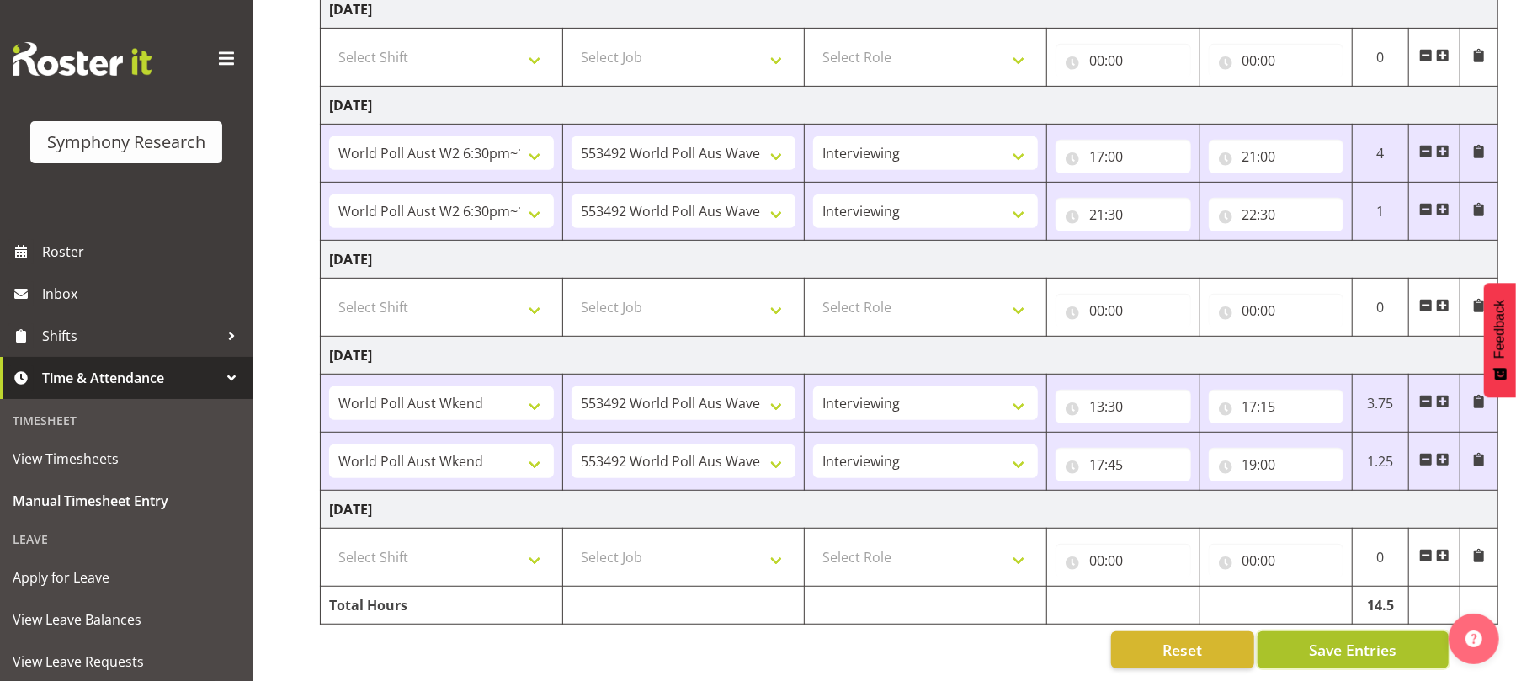
click at [1345, 640] on span "Save Entries" at bounding box center [1353, 650] width 88 height 22
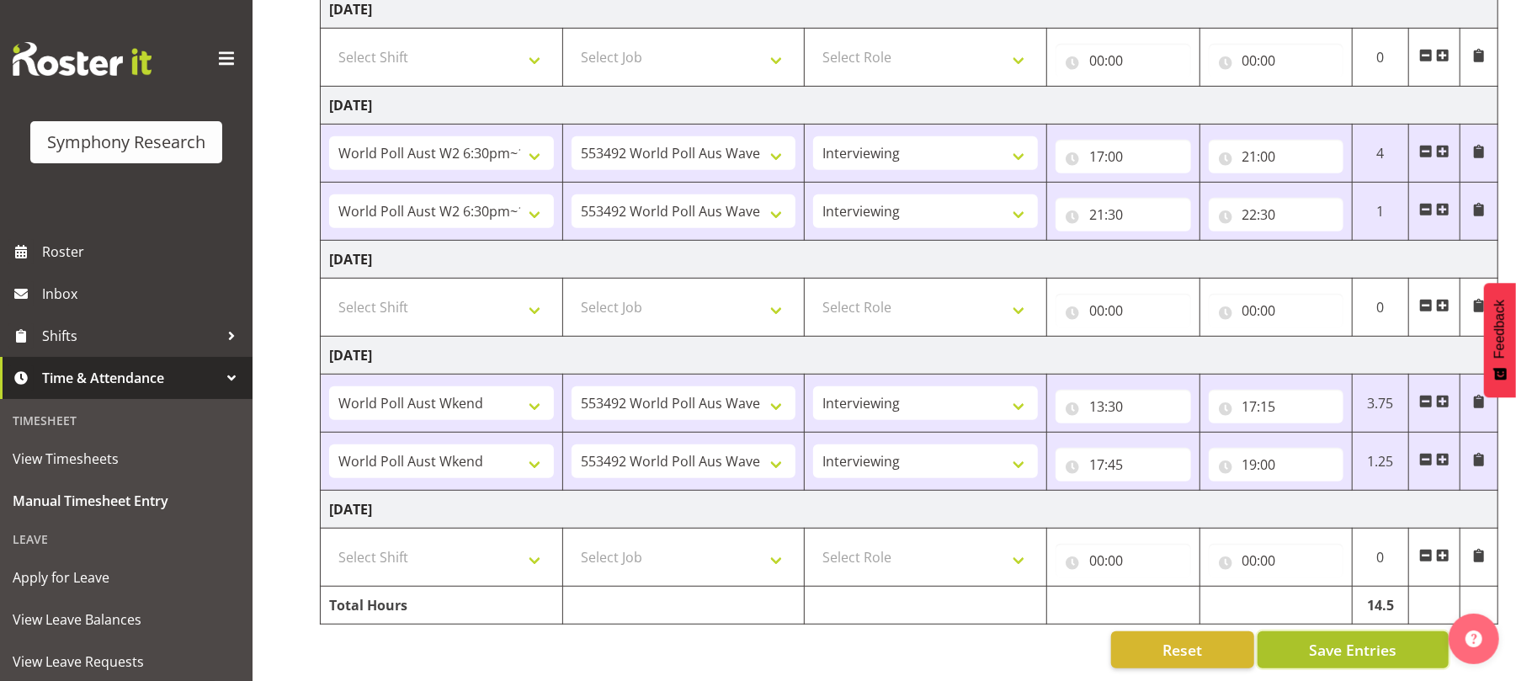
click at [1345, 640] on span "Save Entries" at bounding box center [1353, 650] width 88 height 22
click at [1342, 639] on span "Save Entries" at bounding box center [1353, 650] width 88 height 22
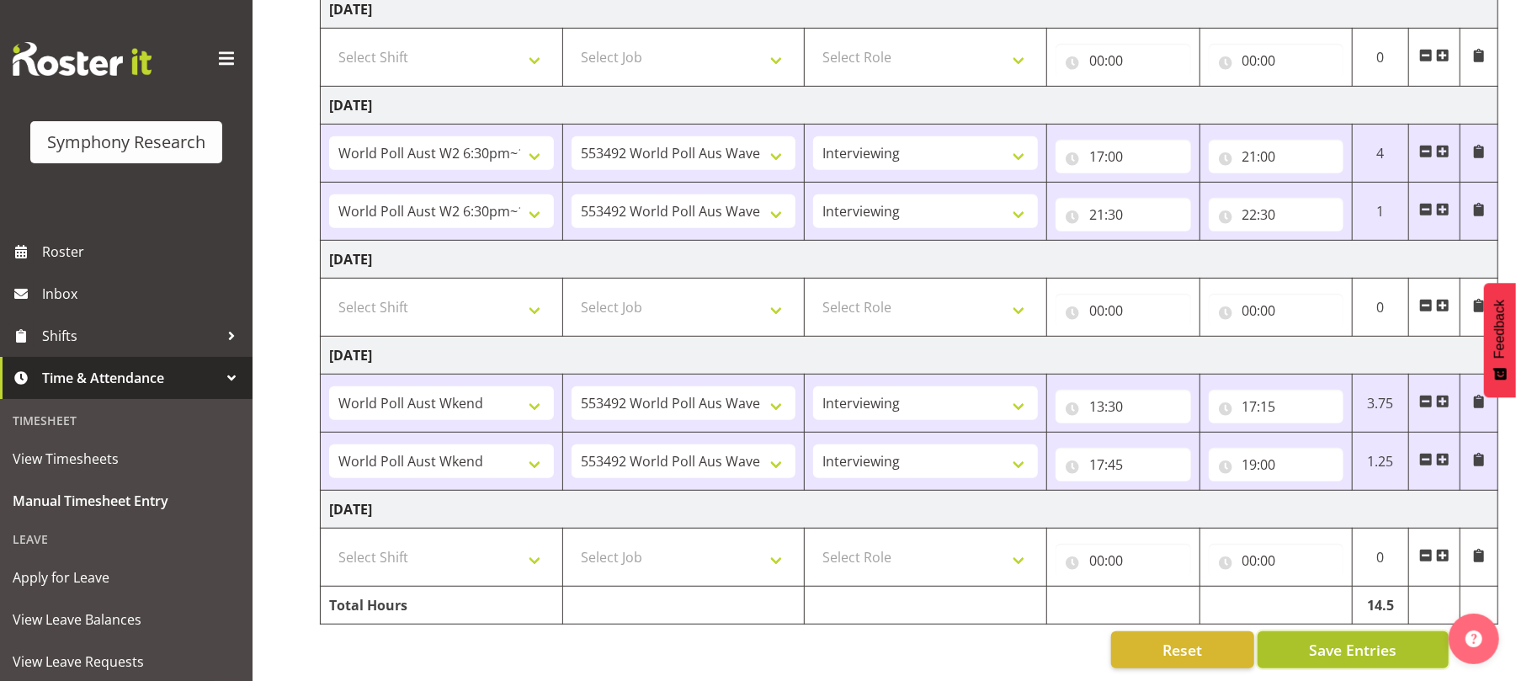
click at [1342, 639] on span "Save Entries" at bounding box center [1353, 650] width 88 height 22
click at [1354, 640] on span "Save Entries" at bounding box center [1353, 650] width 88 height 22
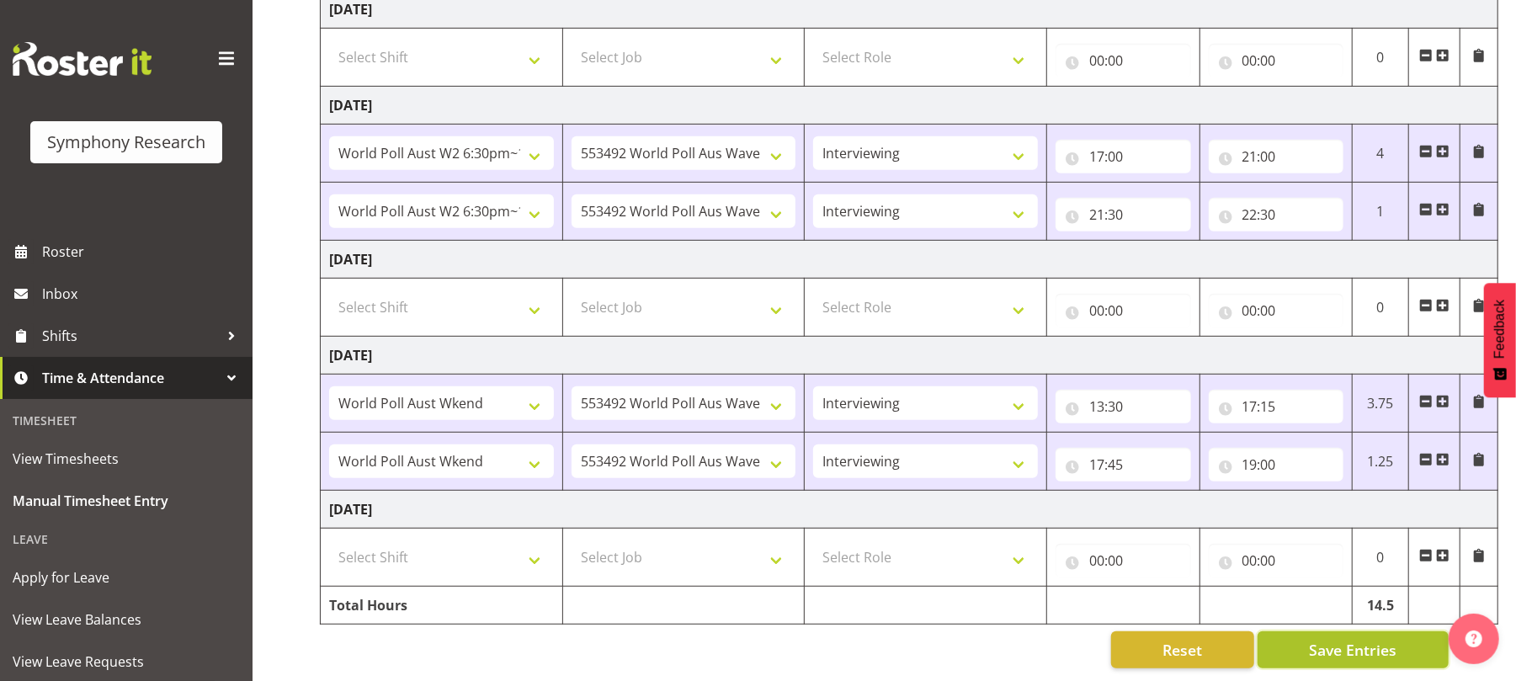
click at [1354, 640] on span "Save Entries" at bounding box center [1353, 650] width 88 height 22
click at [1358, 640] on span "Save Entries" at bounding box center [1353, 650] width 88 height 22
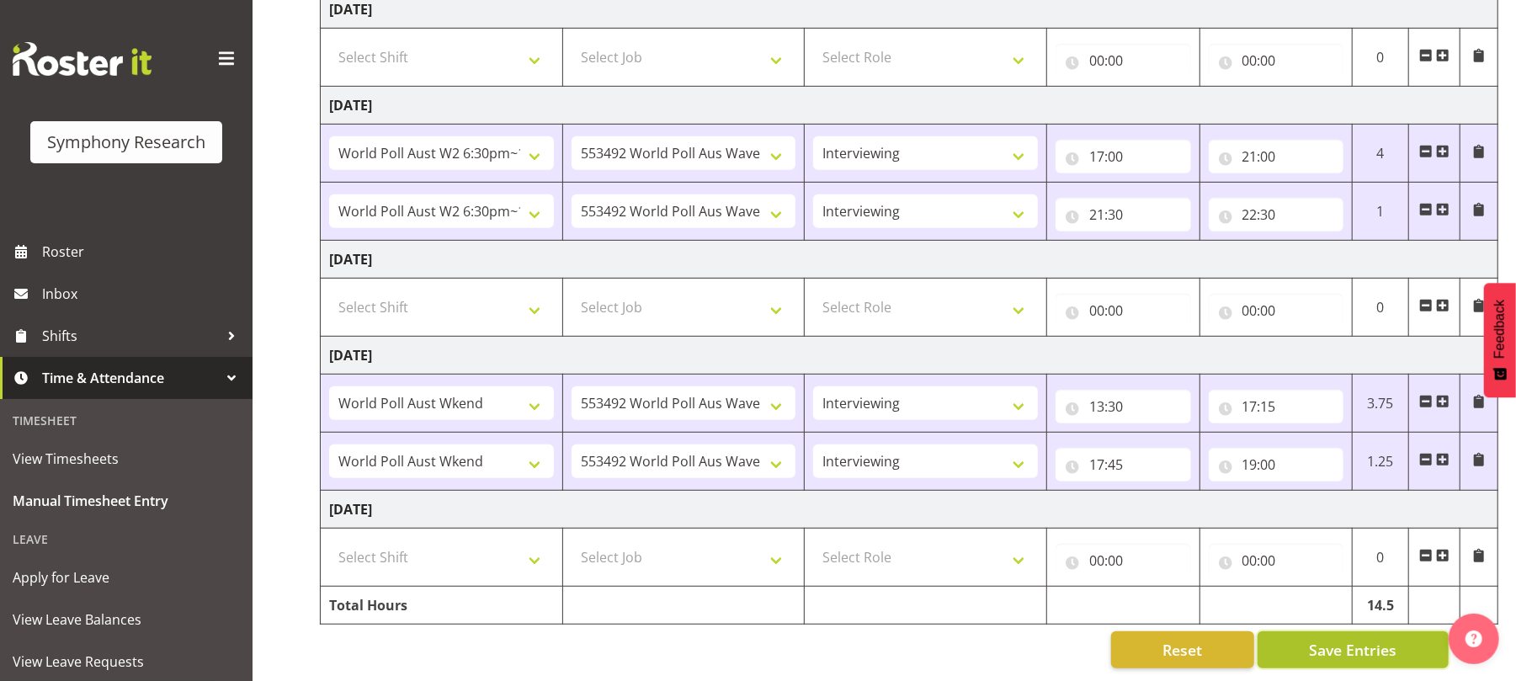
click at [1358, 640] on span "Save Entries" at bounding box center [1353, 650] width 88 height 22
click at [1345, 639] on span "Save Entries" at bounding box center [1353, 650] width 88 height 22
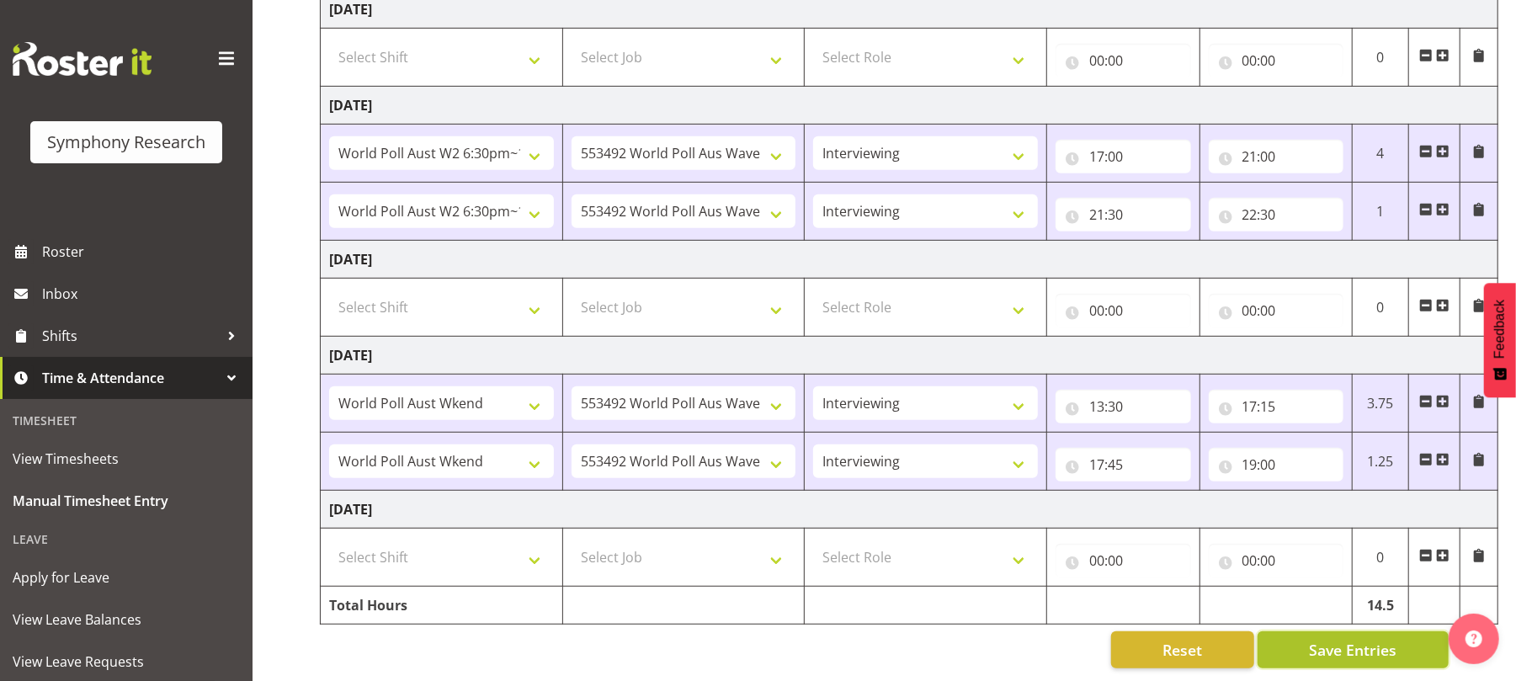
click at [1345, 639] on span "Save Entries" at bounding box center [1353, 650] width 88 height 22
click at [1360, 639] on span "Save Entries" at bounding box center [1353, 650] width 88 height 22
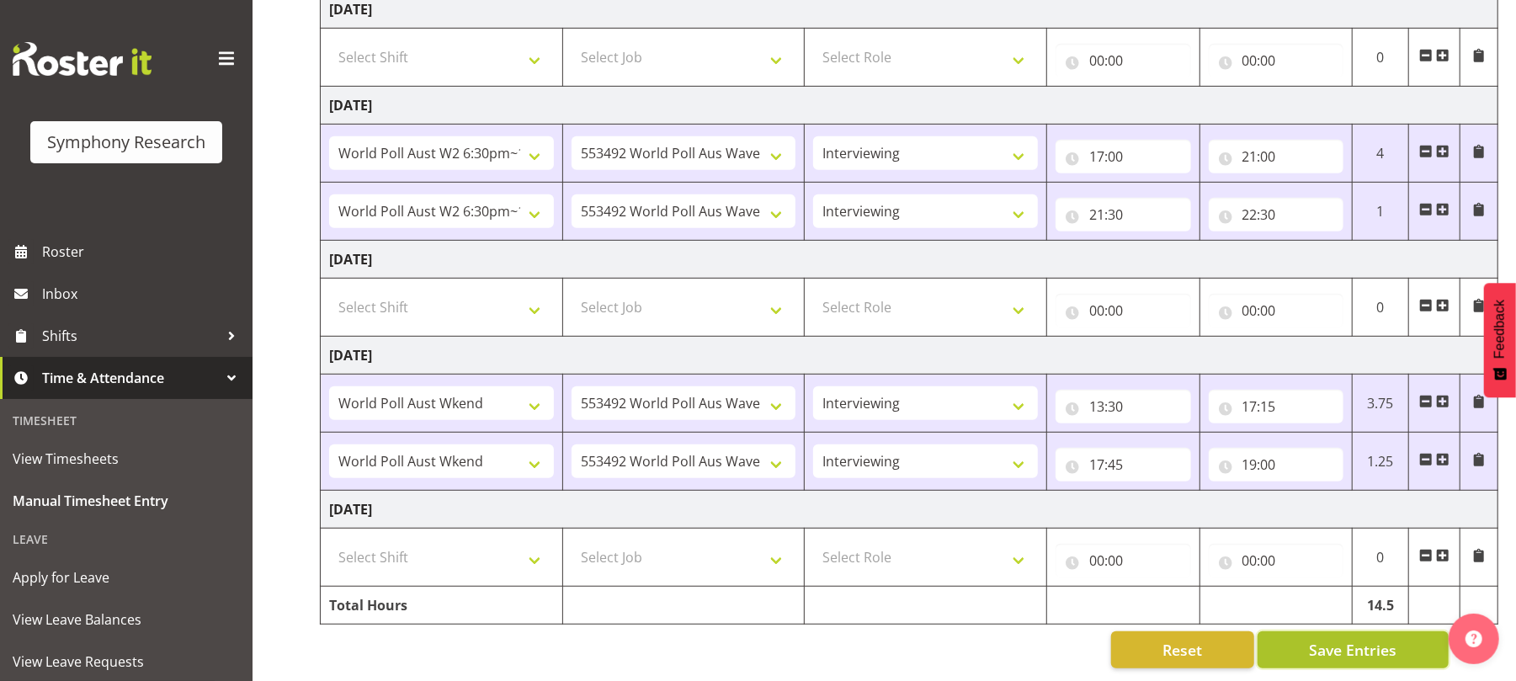
click at [1360, 639] on span "Save Entries" at bounding box center [1353, 650] width 88 height 22
click at [1342, 639] on span "Save Entries" at bounding box center [1353, 650] width 88 height 22
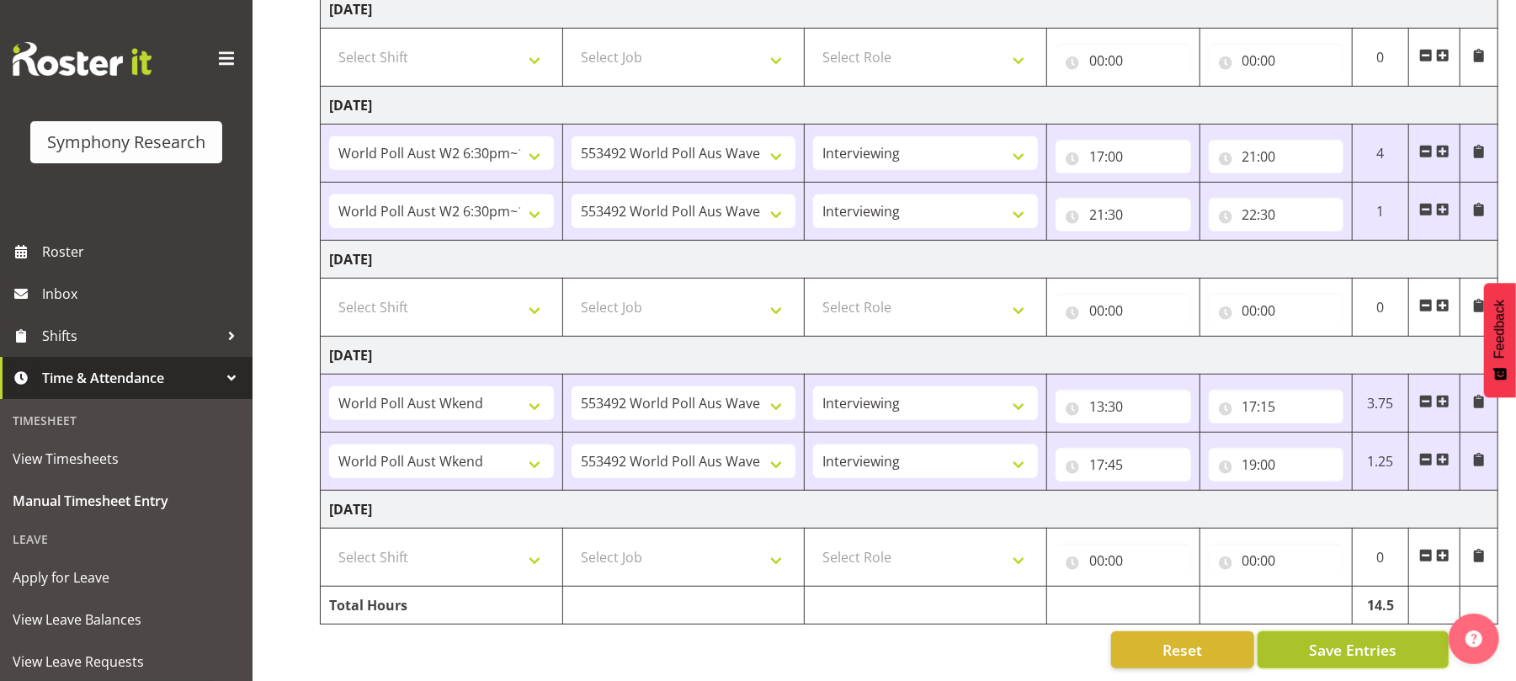
click at [1342, 639] on span "Save Entries" at bounding box center [1353, 650] width 88 height 22
click at [1360, 639] on span "Save Entries" at bounding box center [1353, 650] width 88 height 22
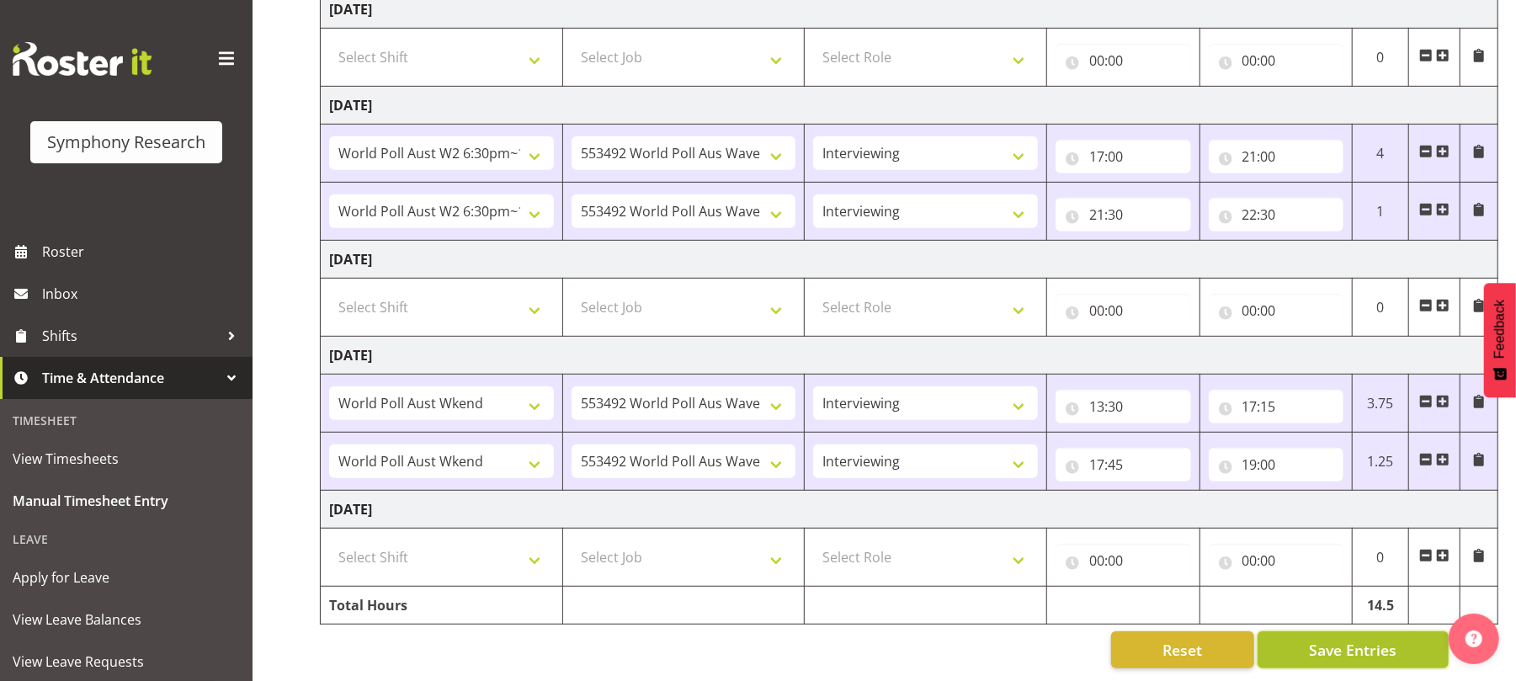
click at [1360, 639] on span "Save Entries" at bounding box center [1353, 650] width 88 height 22
click at [1347, 639] on span "Save Entries" at bounding box center [1353, 650] width 88 height 22
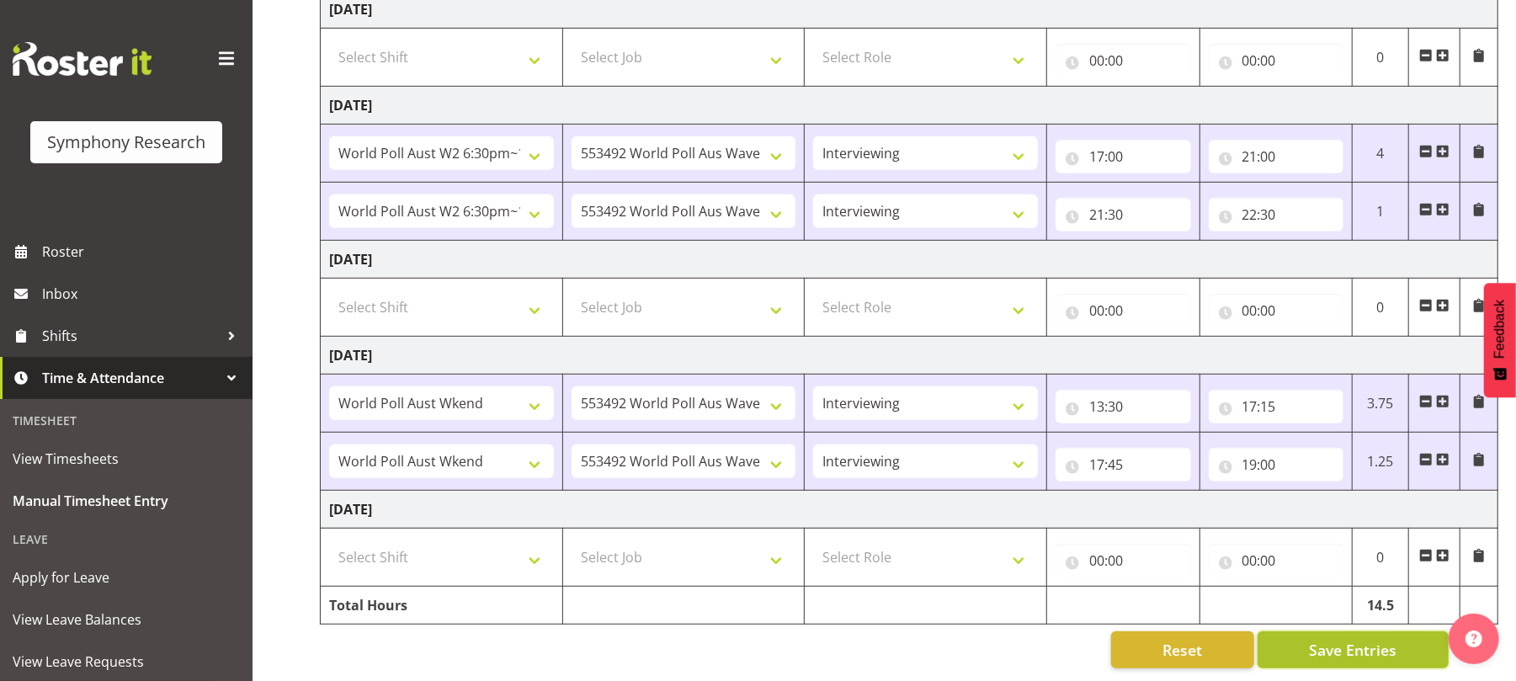
click at [1347, 639] on span "Save Entries" at bounding box center [1353, 650] width 88 height 22
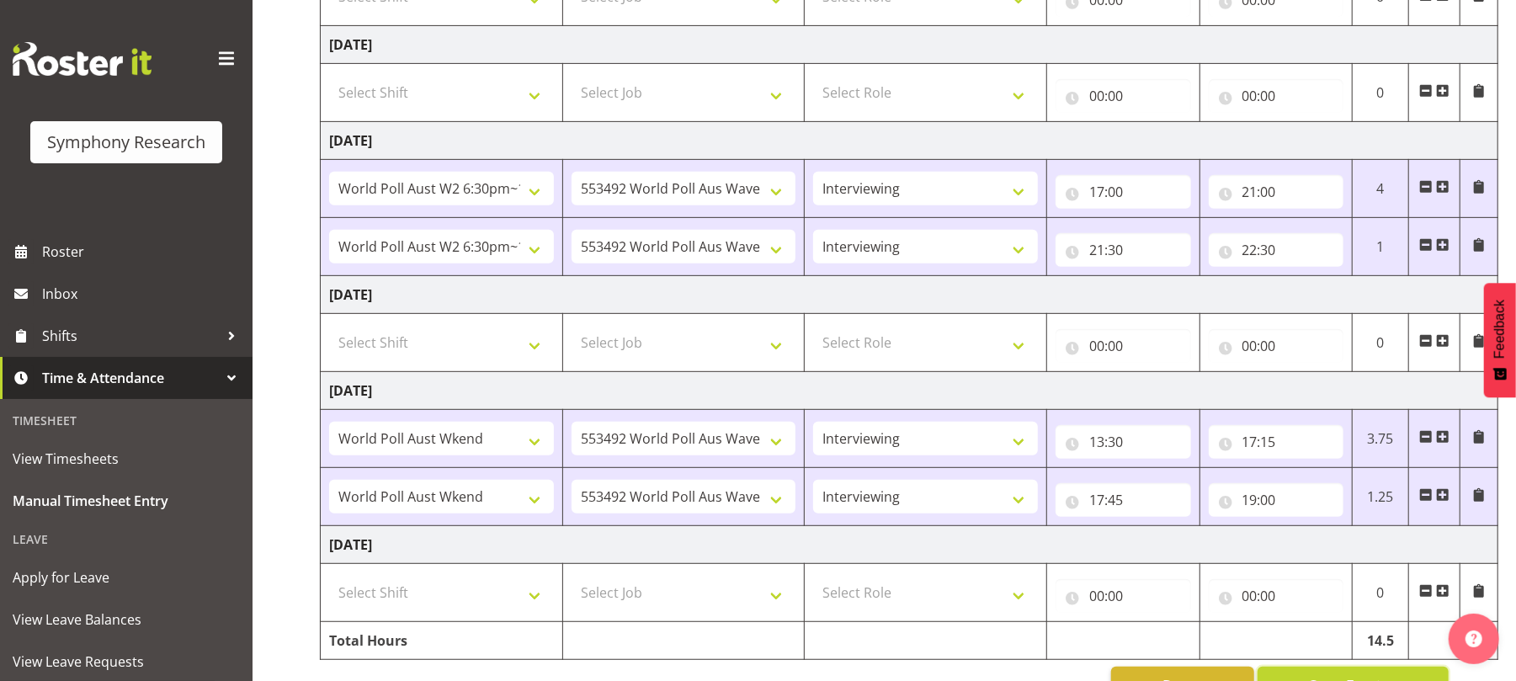
scroll to position [0, 0]
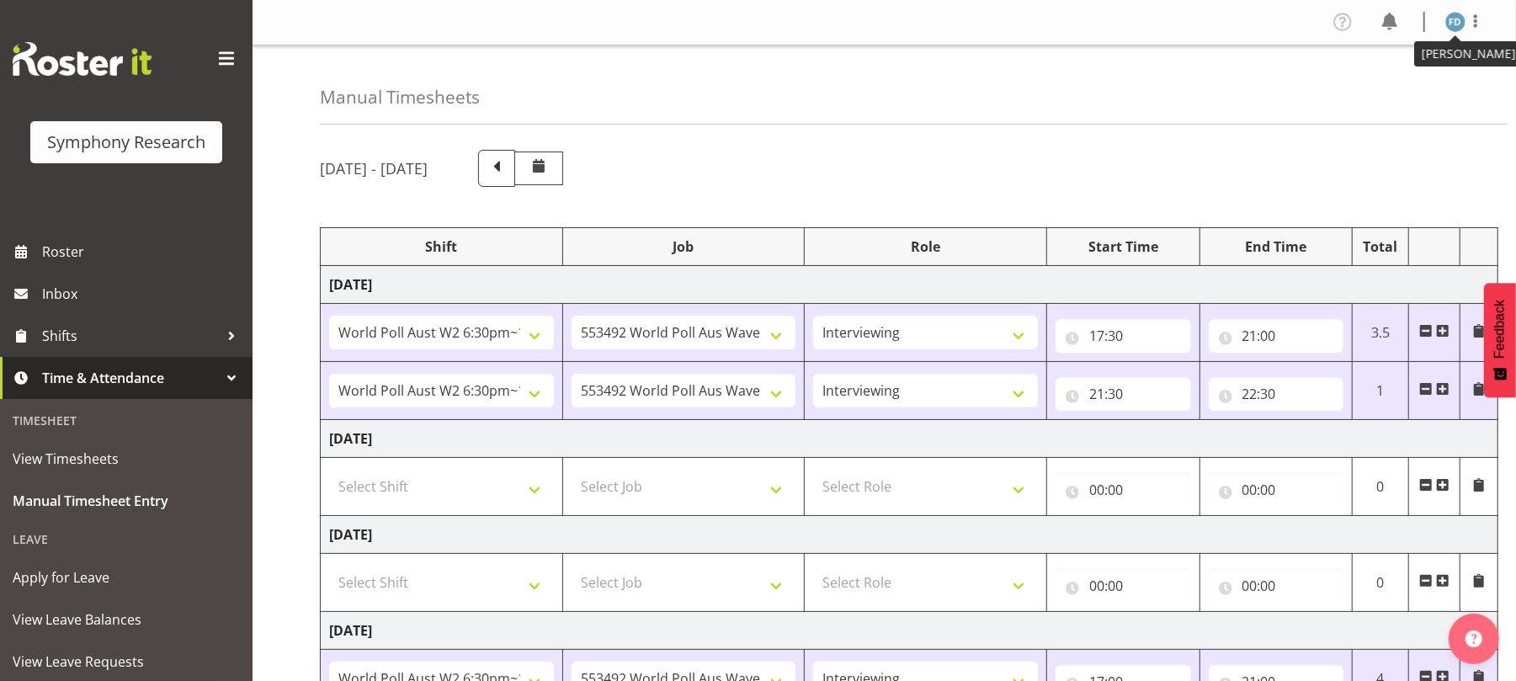
click at [1459, 14] on img at bounding box center [1455, 22] width 20 height 20
click at [1384, 89] on link "Log Out" at bounding box center [1405, 88] width 162 height 30
